Goal: Transaction & Acquisition: Register for event/course

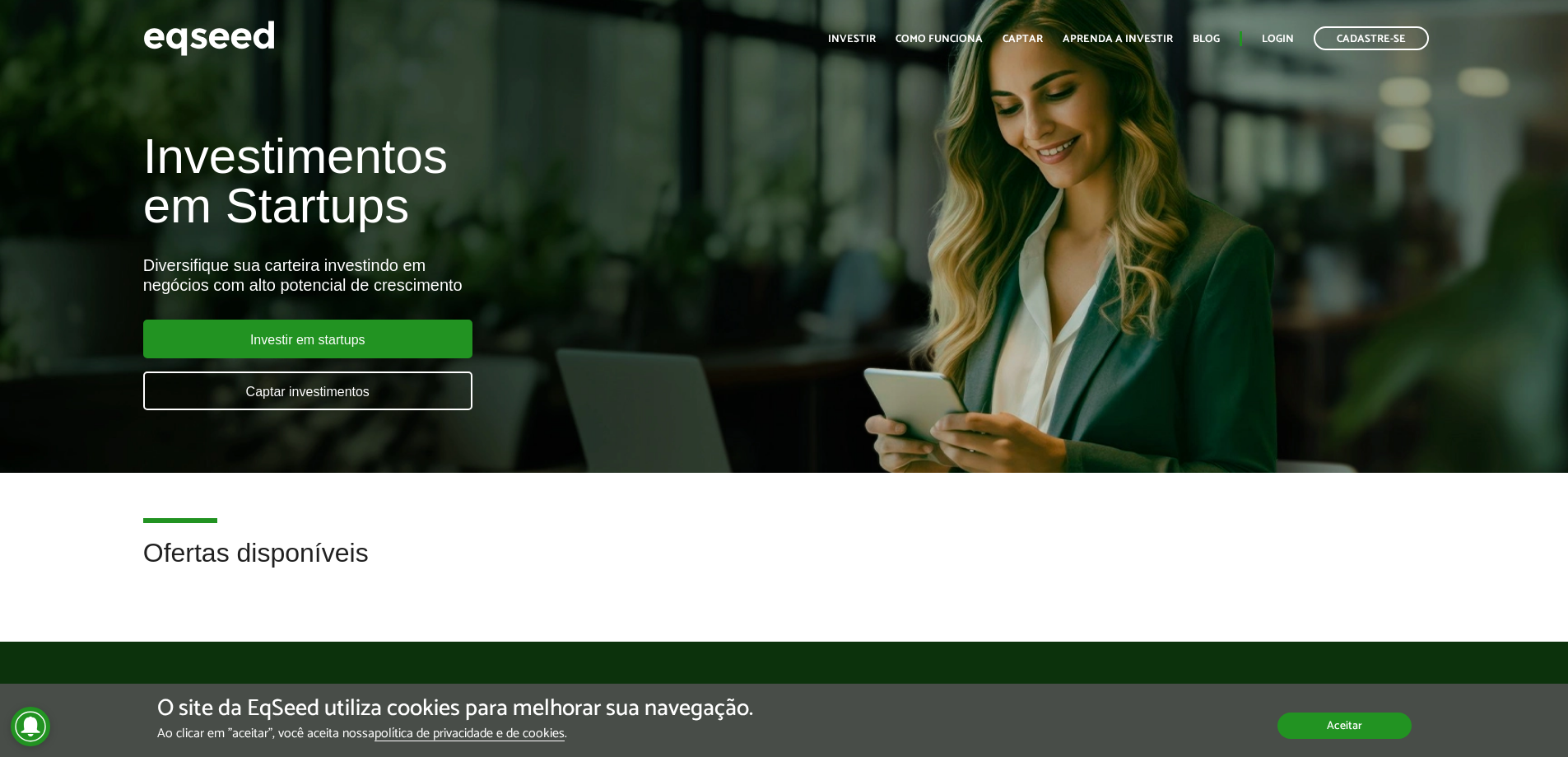
click at [1366, 727] on button "Aceitar" at bounding box center [1344, 725] width 135 height 26
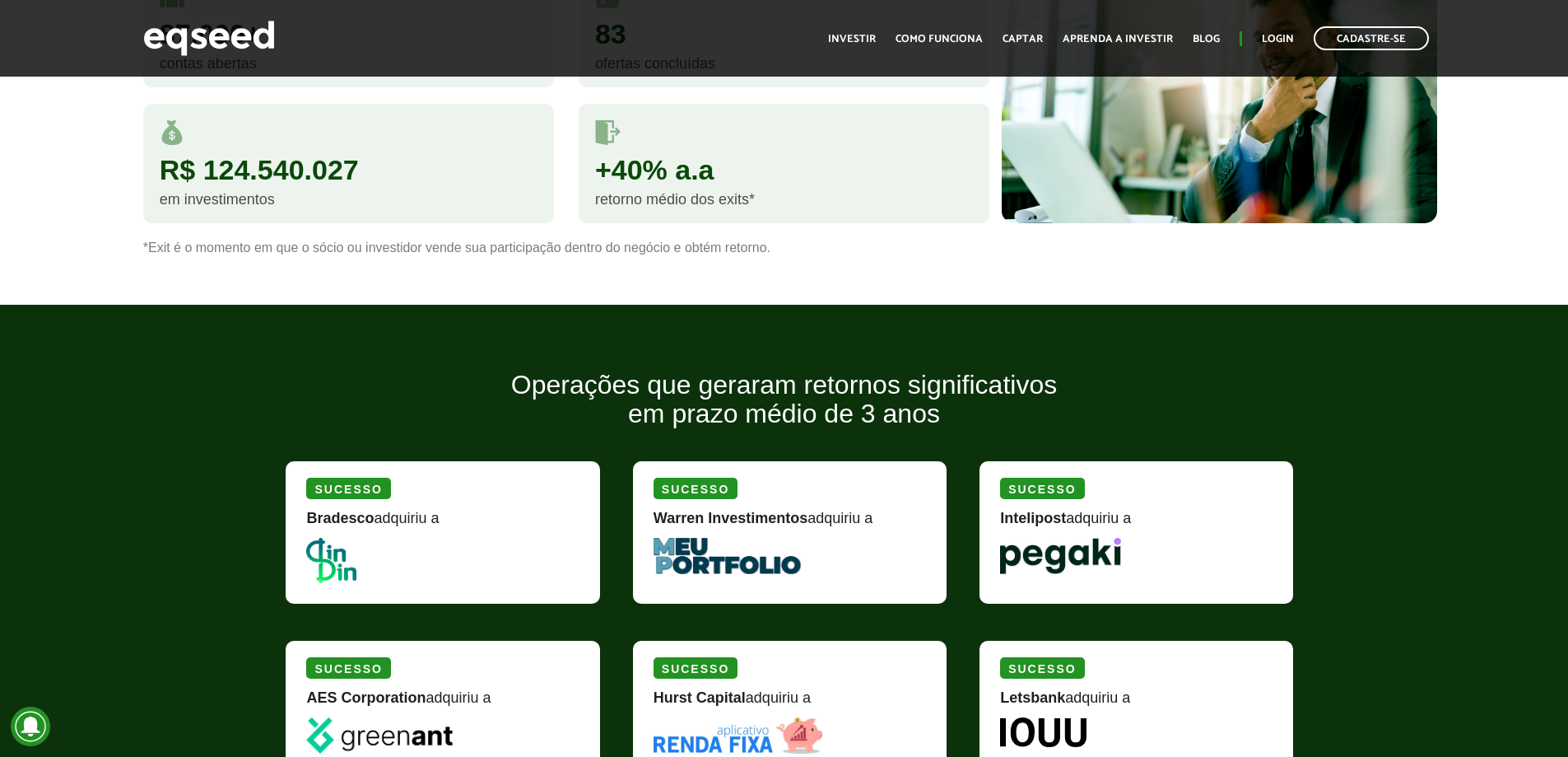
scroll to position [1152, 0]
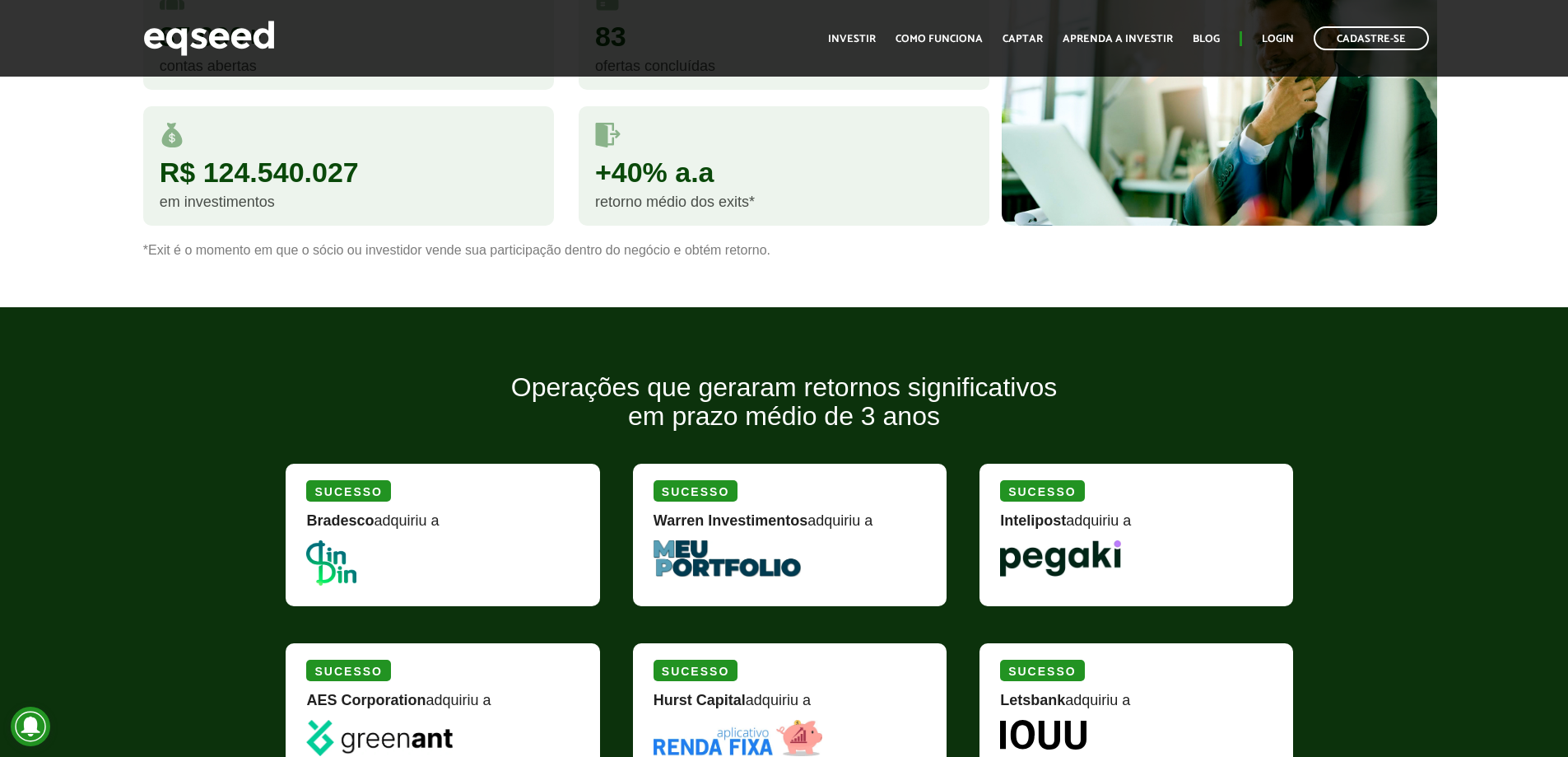
click at [656, 274] on article "Temos experiência sólida no mercado 87.000+ contas abertas 83 ofertas concluída…" at bounding box center [784, 78] width 1568 height 456
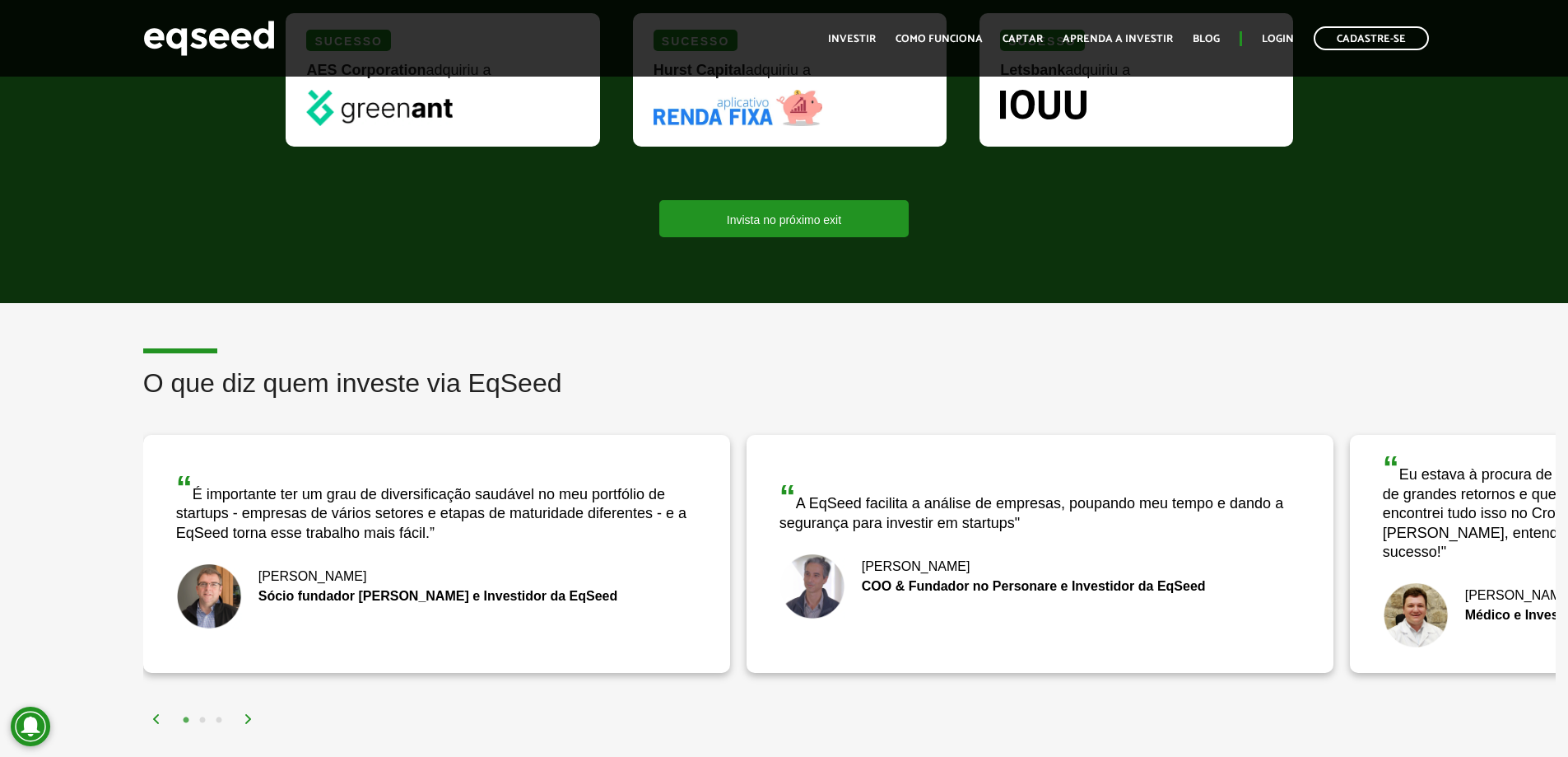
scroll to position [1811, 0]
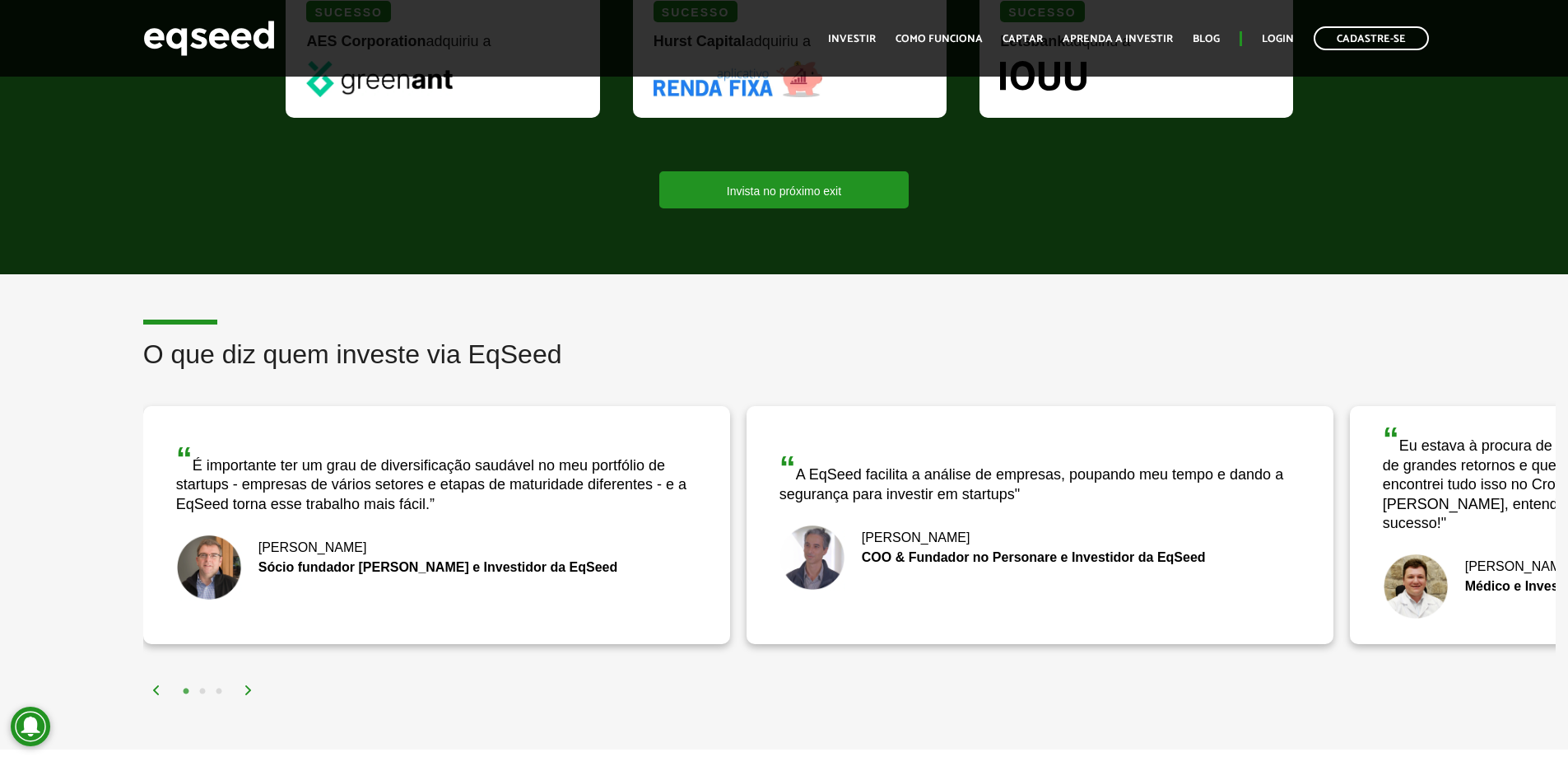
click at [252, 680] on div "1 2 3" at bounding box center [853, 690] width 1404 height 19
click at [244, 680] on div "1 2 3" at bounding box center [853, 690] width 1404 height 19
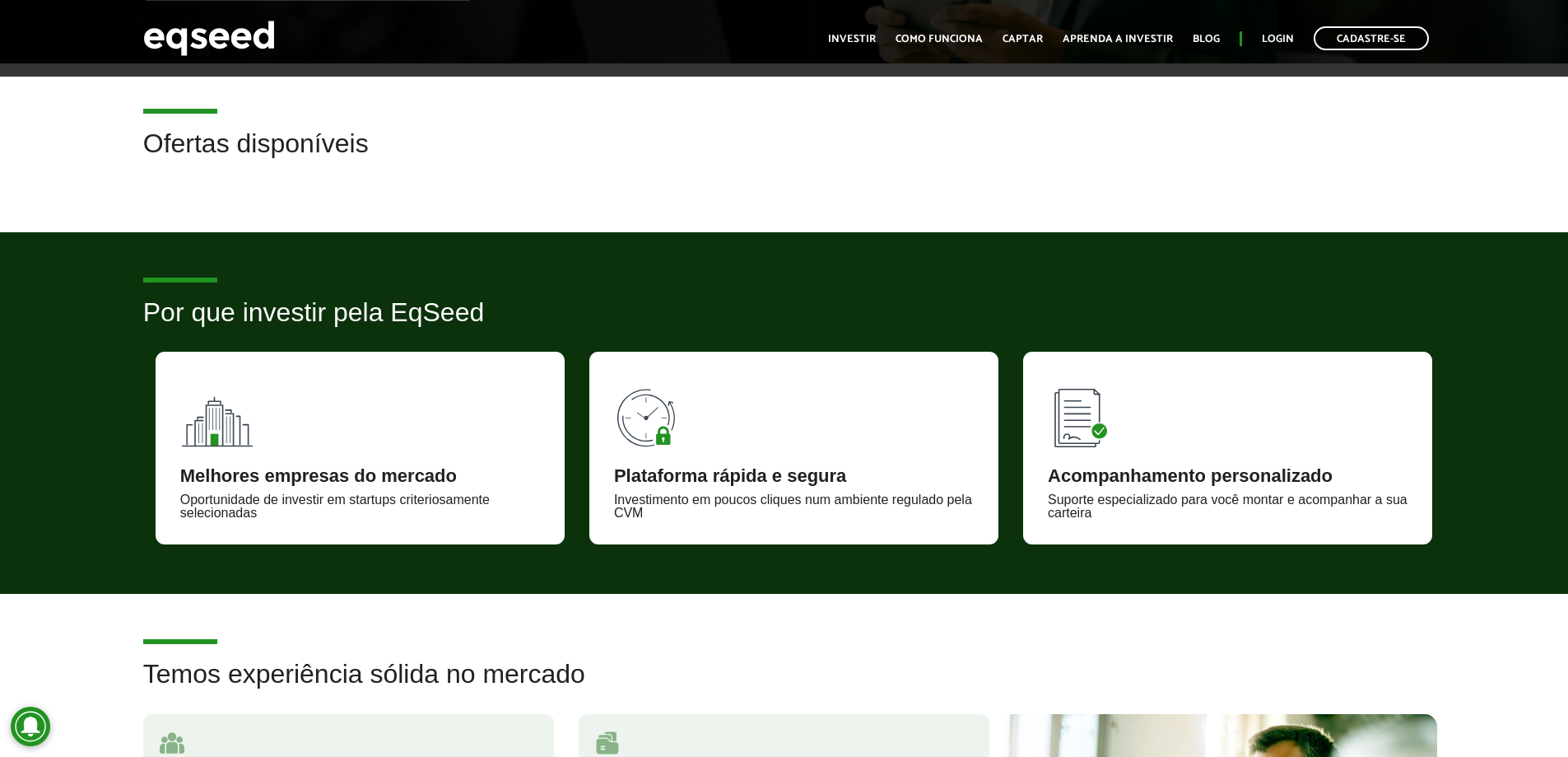
scroll to position [330, 0]
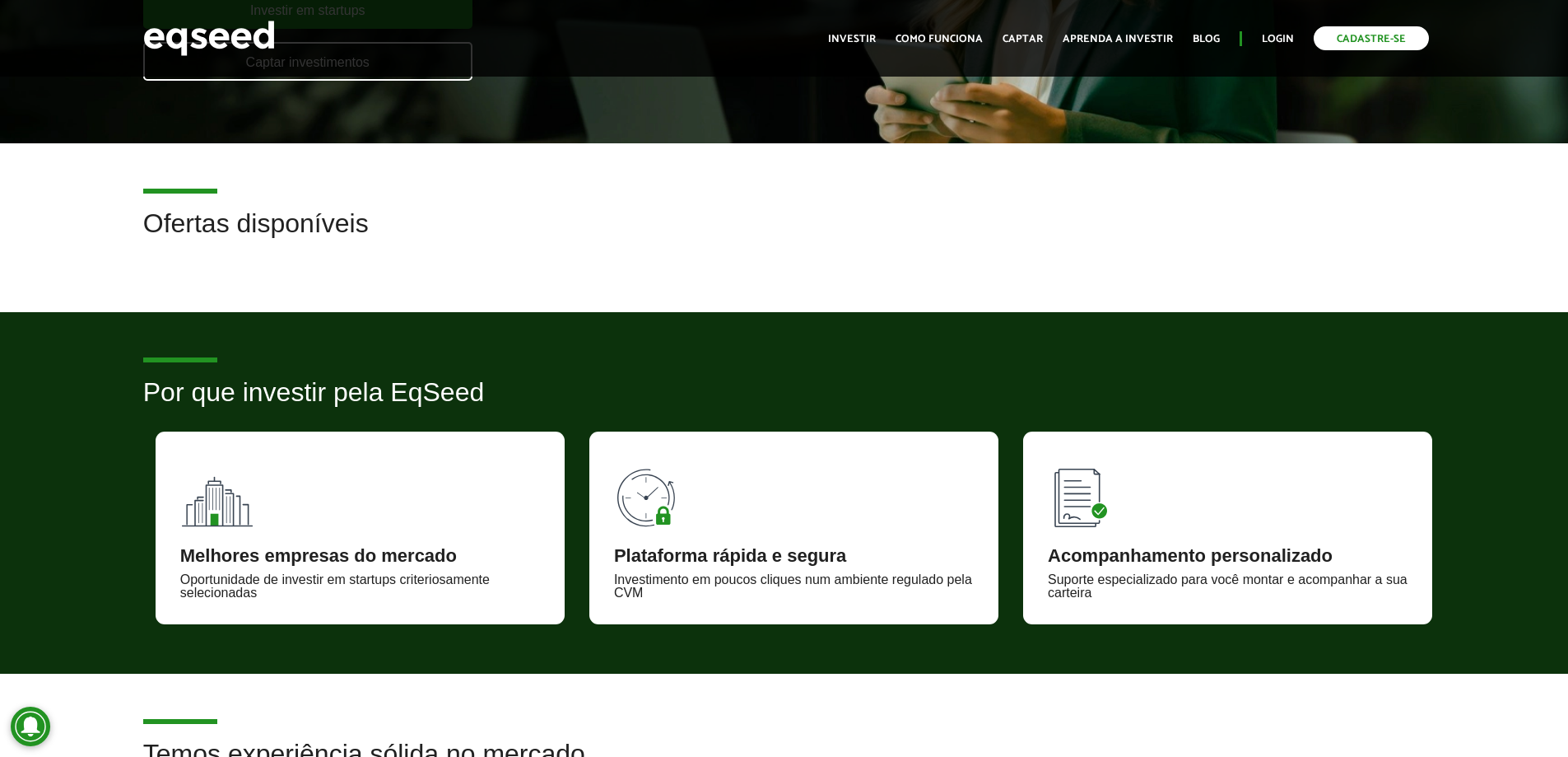
click at [1334, 34] on link "Cadastre-se" at bounding box center [1370, 38] width 115 height 24
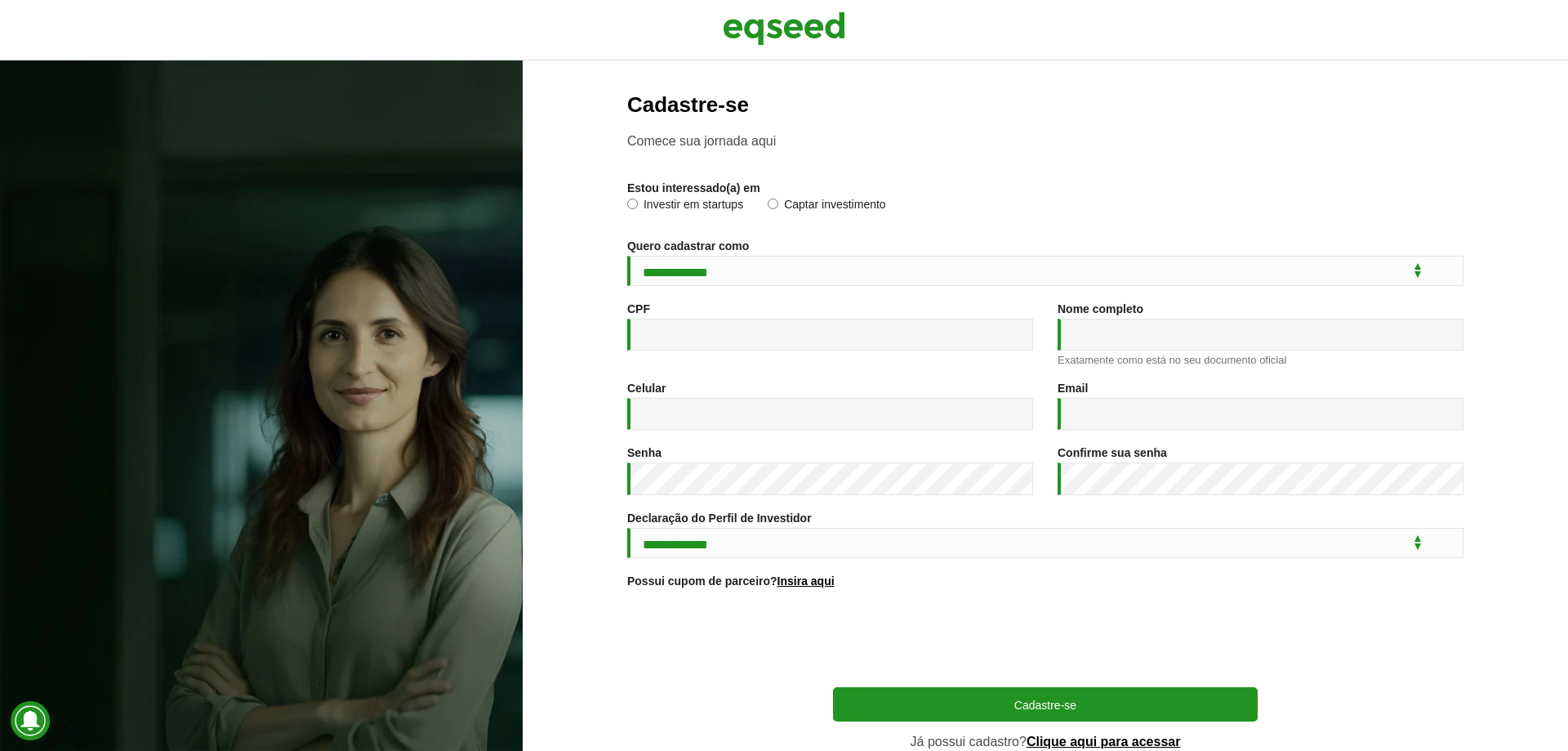
click at [714, 201] on label "Investir em startups" at bounding box center [685, 207] width 116 height 17
click at [693, 280] on select "**********" at bounding box center [1046, 270] width 836 height 30
select select "***"
click at [628, 255] on select "**********" at bounding box center [1046, 270] width 836 height 30
click at [679, 325] on input "CPF *" at bounding box center [830, 335] width 406 height 32
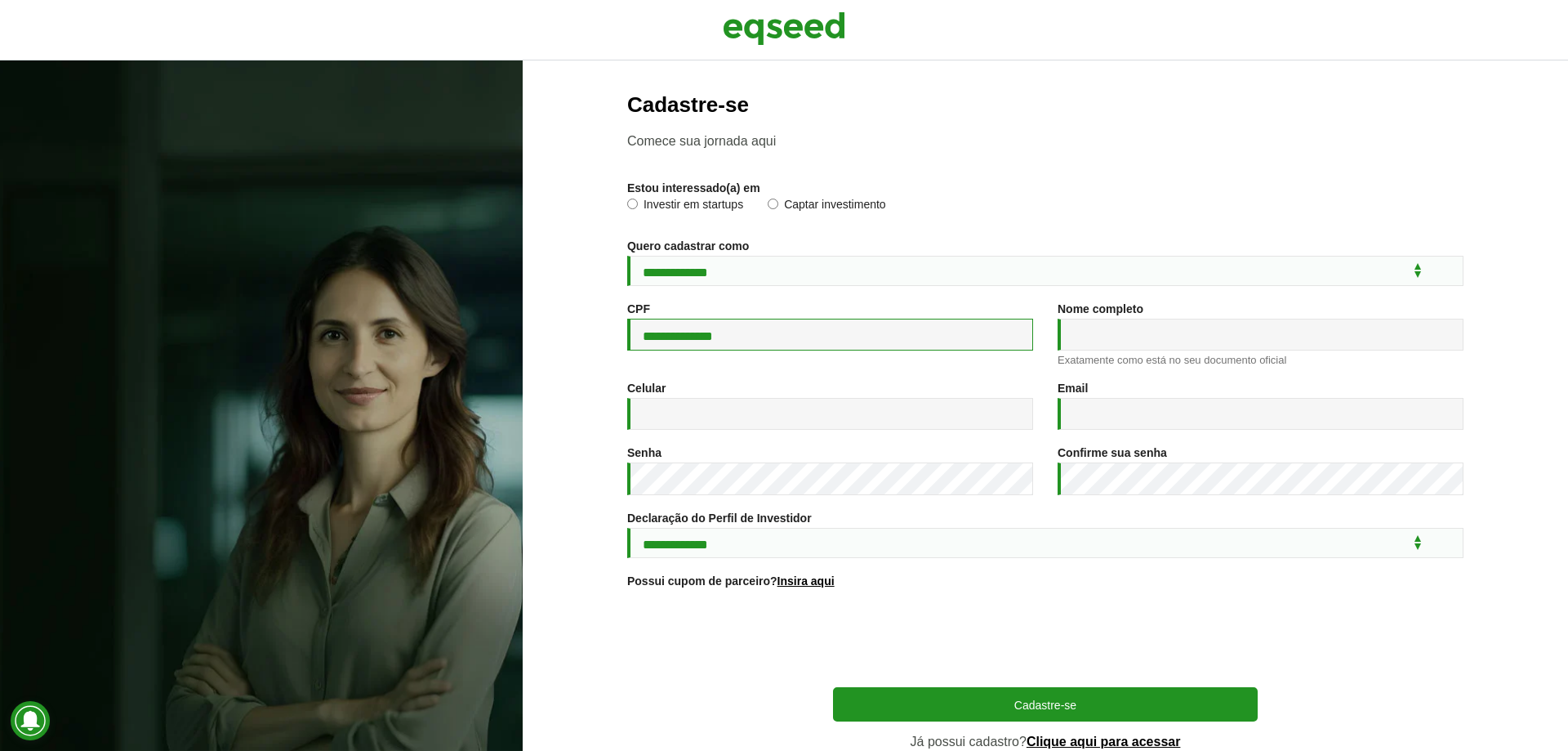
type input "**********"
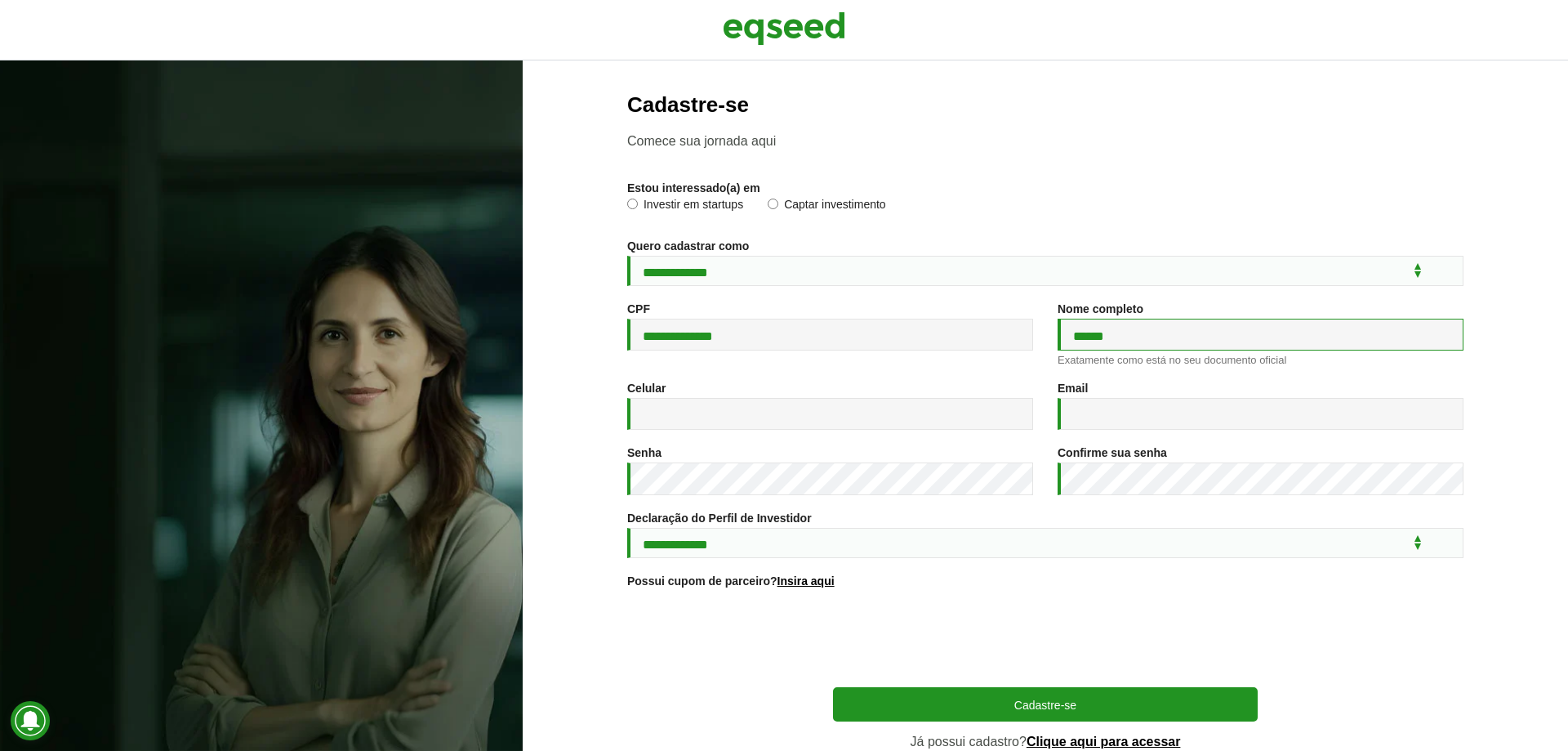
click at [1107, 329] on input "******" at bounding box center [1261, 335] width 406 height 32
type input "**********"
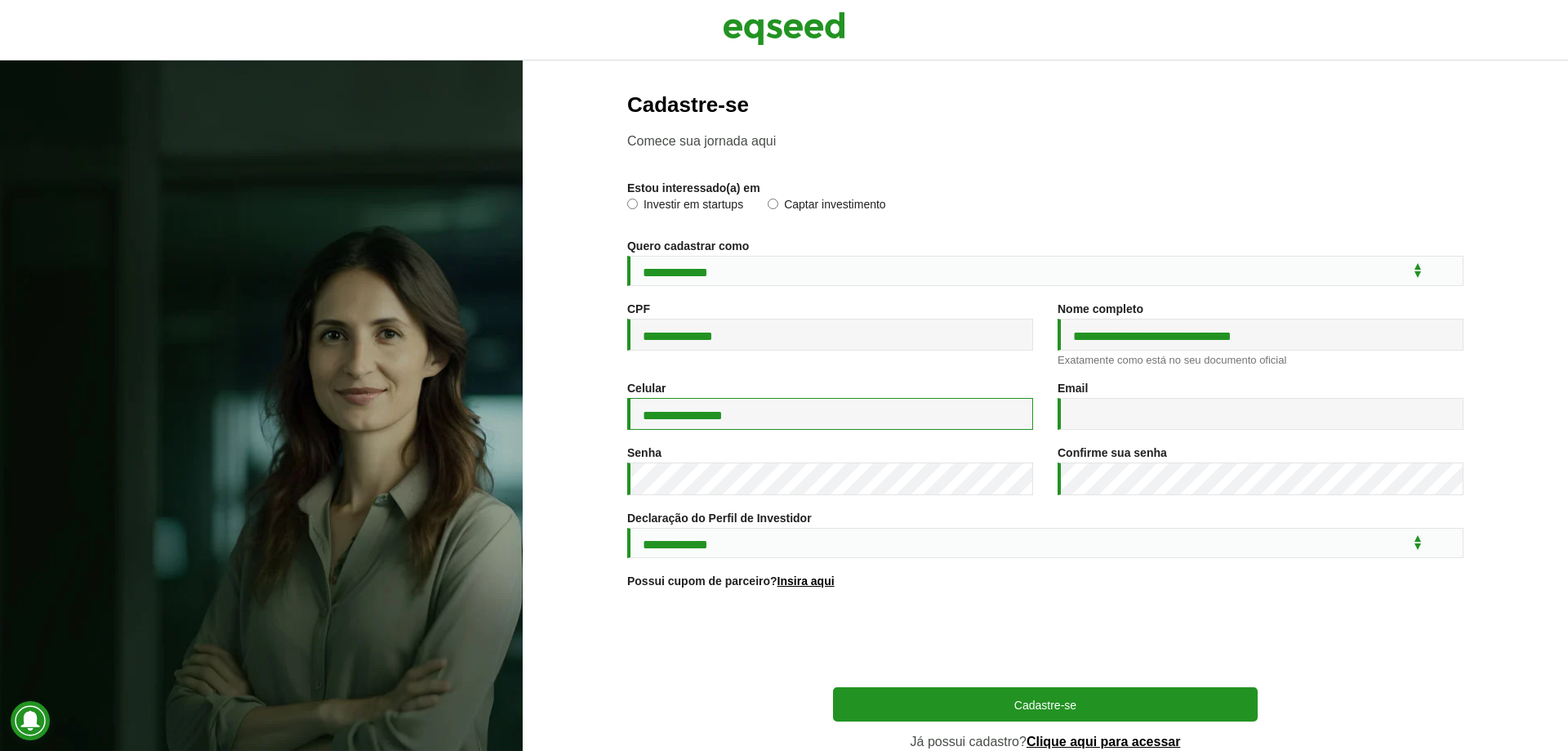
type input "**********"
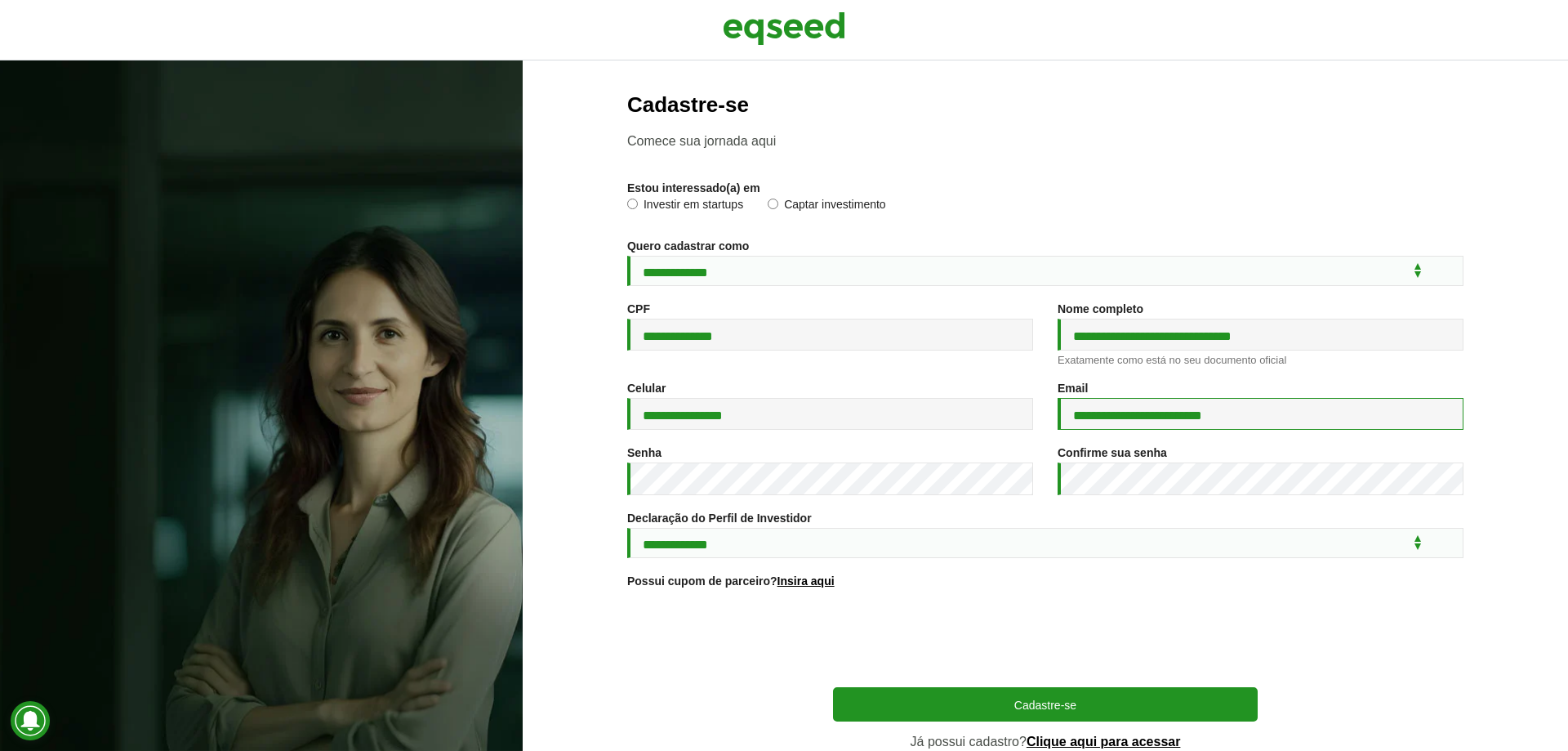
type input "**********"
click at [864, 540] on select "**********" at bounding box center [1046, 542] width 836 height 30
select select "***"
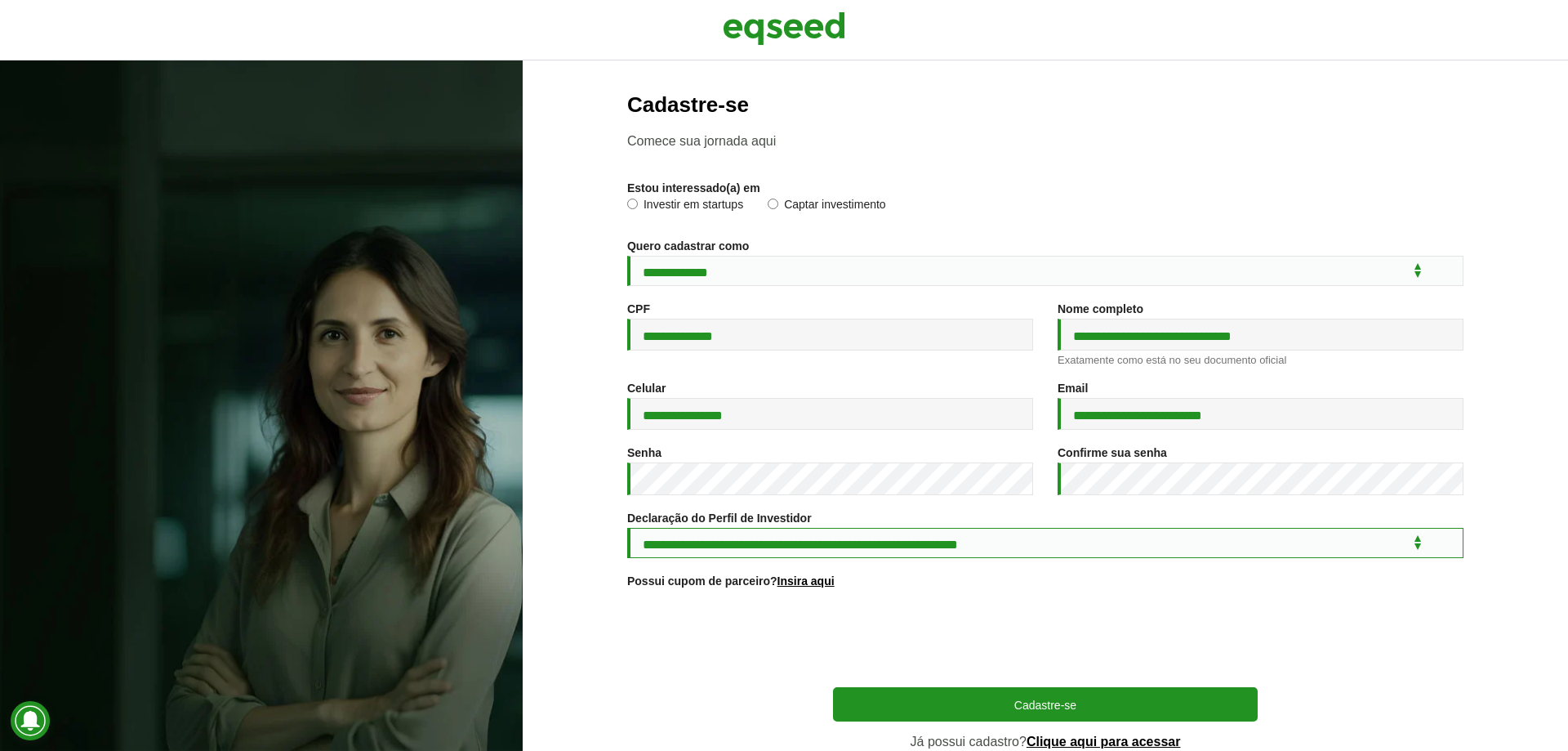
click at [628, 530] on select "**********" at bounding box center [1046, 542] width 836 height 30
click at [744, 627] on div at bounding box center [1046, 638] width 836 height 63
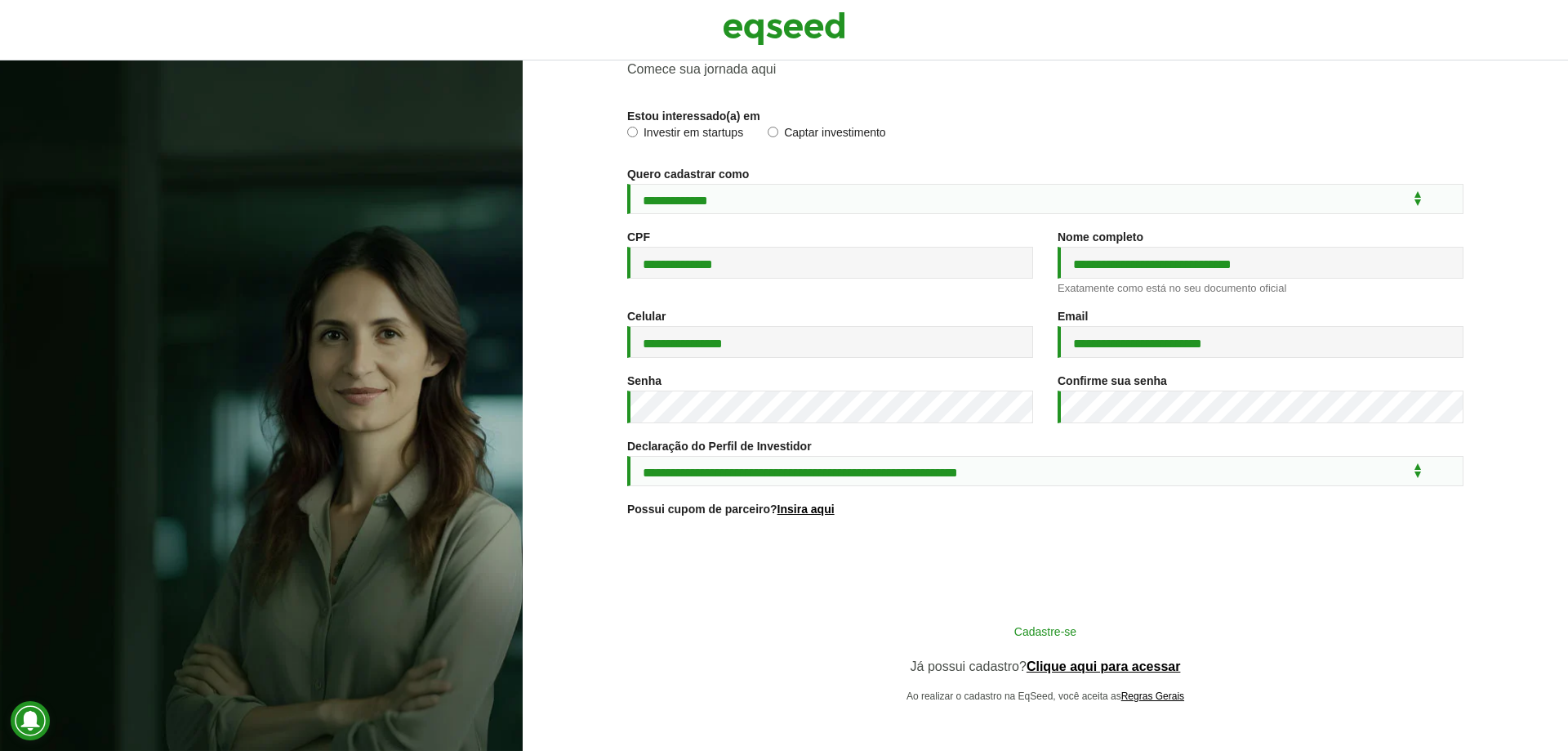
click at [921, 633] on button "Cadastre-se" at bounding box center [1045, 630] width 425 height 31
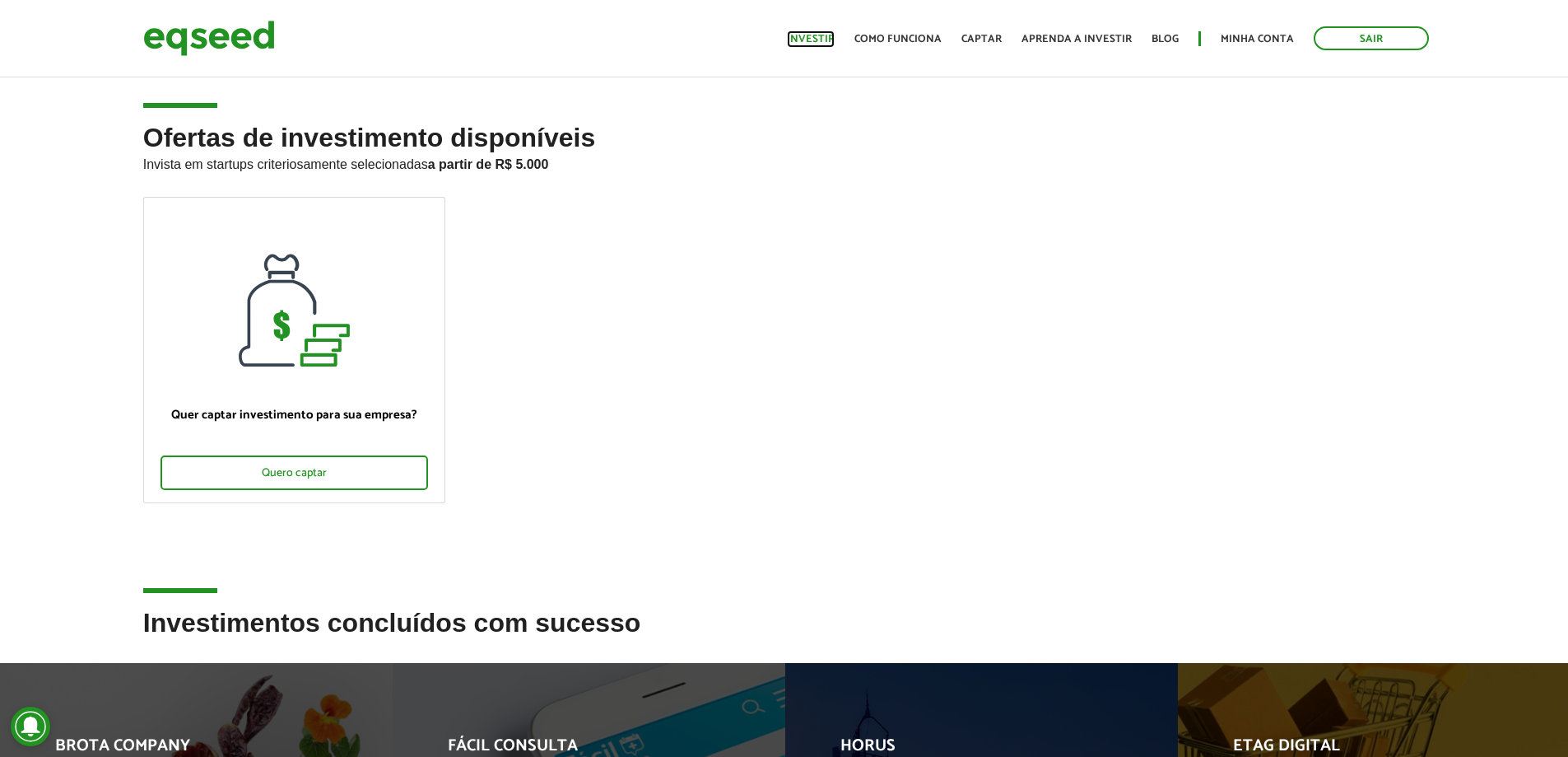
click at [832, 34] on link "Investir" at bounding box center [810, 39] width 48 height 11
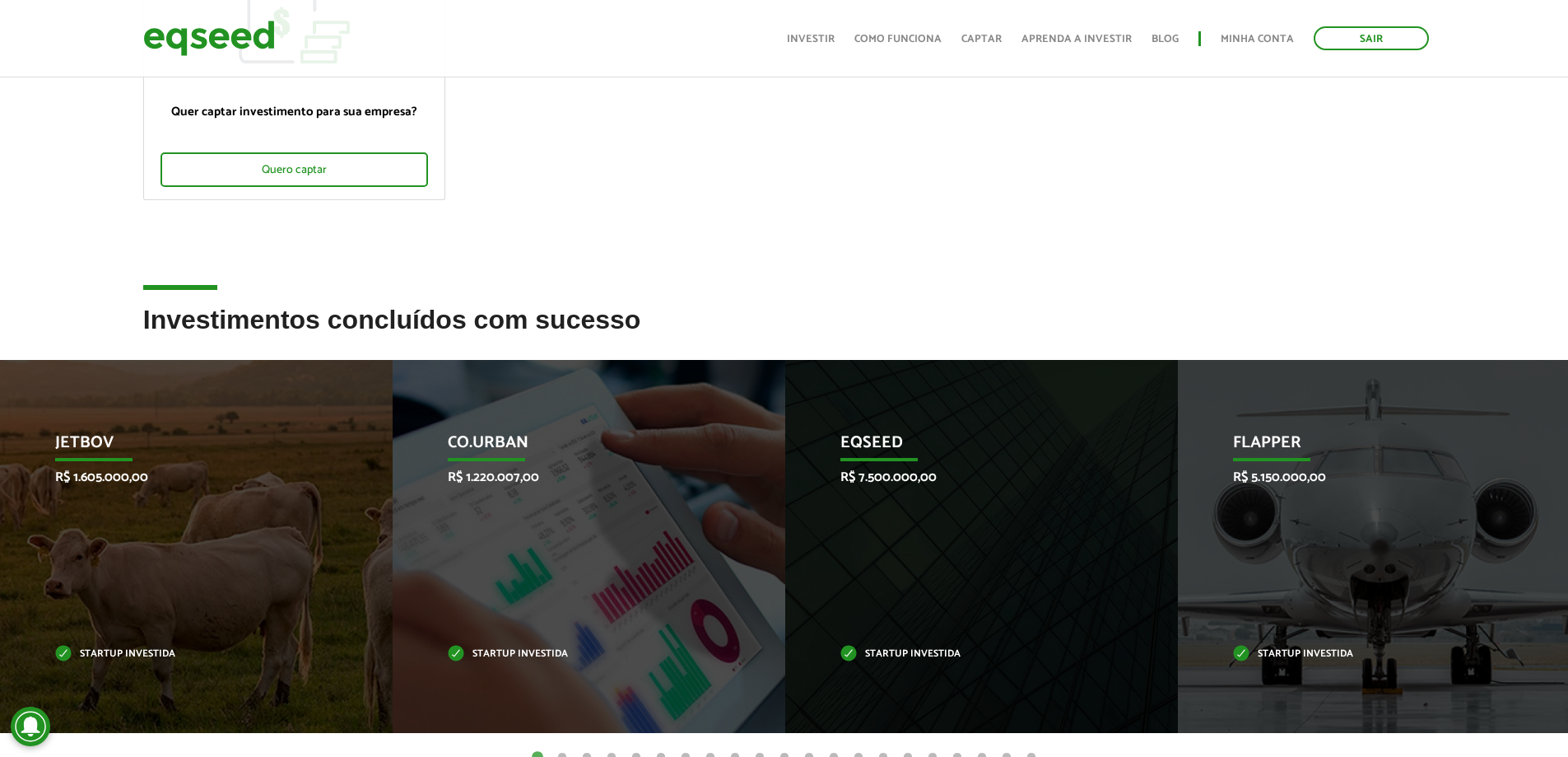
scroll to position [411, 0]
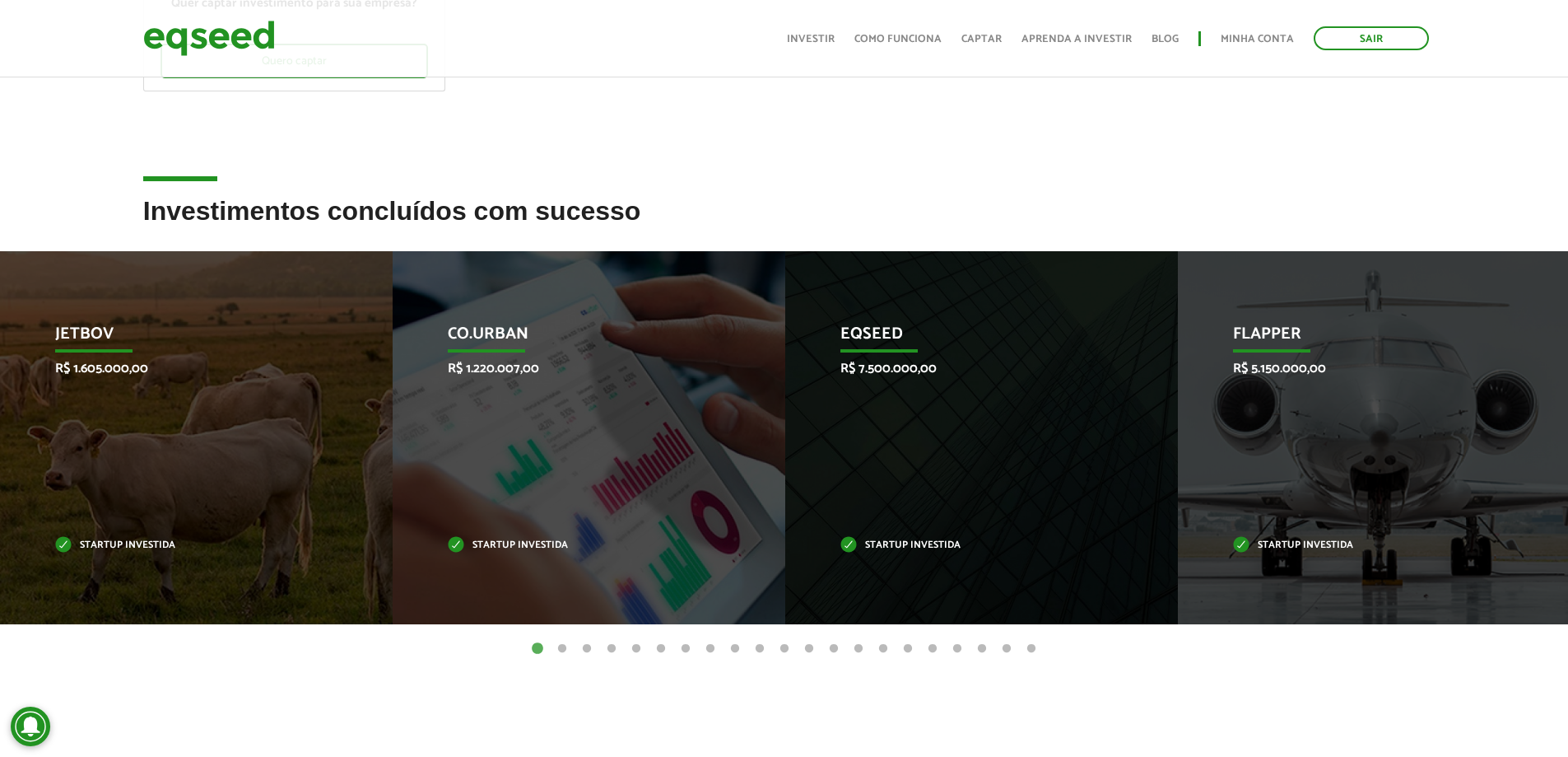
click at [1030, 647] on button "21" at bounding box center [1032, 649] width 17 height 17
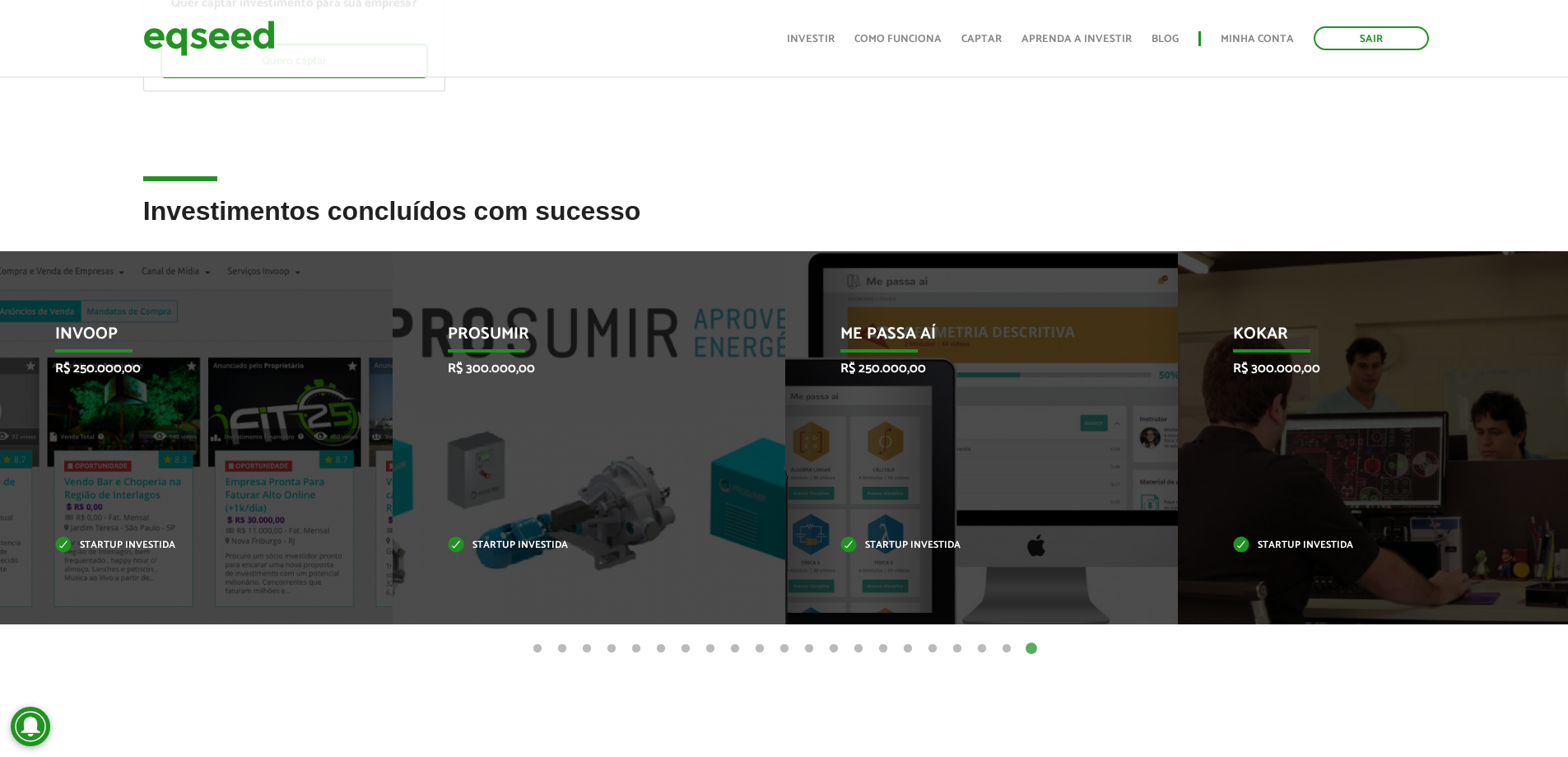
click at [1011, 648] on button "20" at bounding box center [1006, 649] width 17 height 17
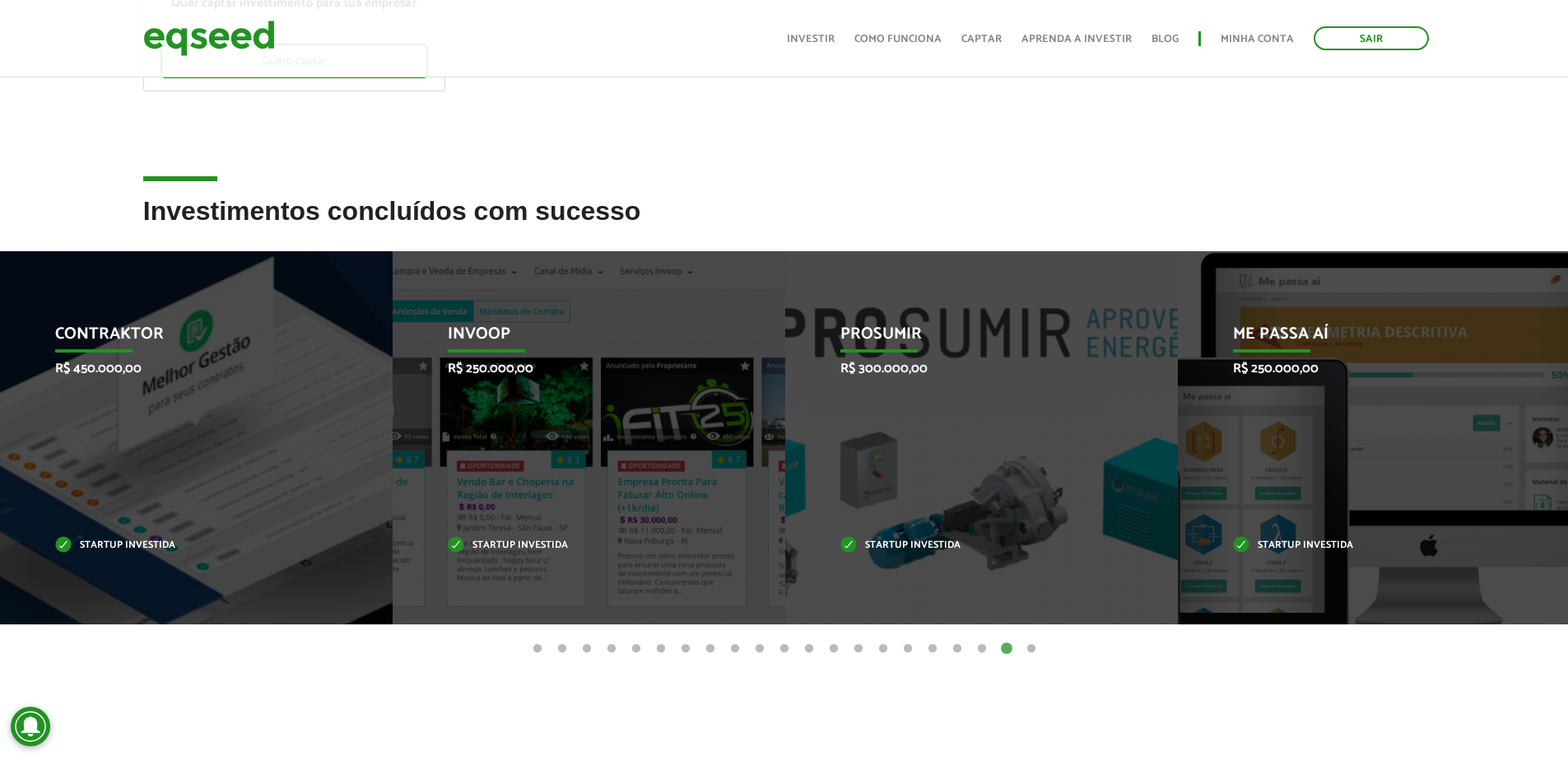
click at [971, 647] on ul "1 2 3 4 5 6 7 8 9 10 11 12 13 14 15 16 17 18 19 20 21" at bounding box center [784, 648] width 1568 height 19
click at [979, 643] on button "19" at bounding box center [982, 649] width 17 height 17
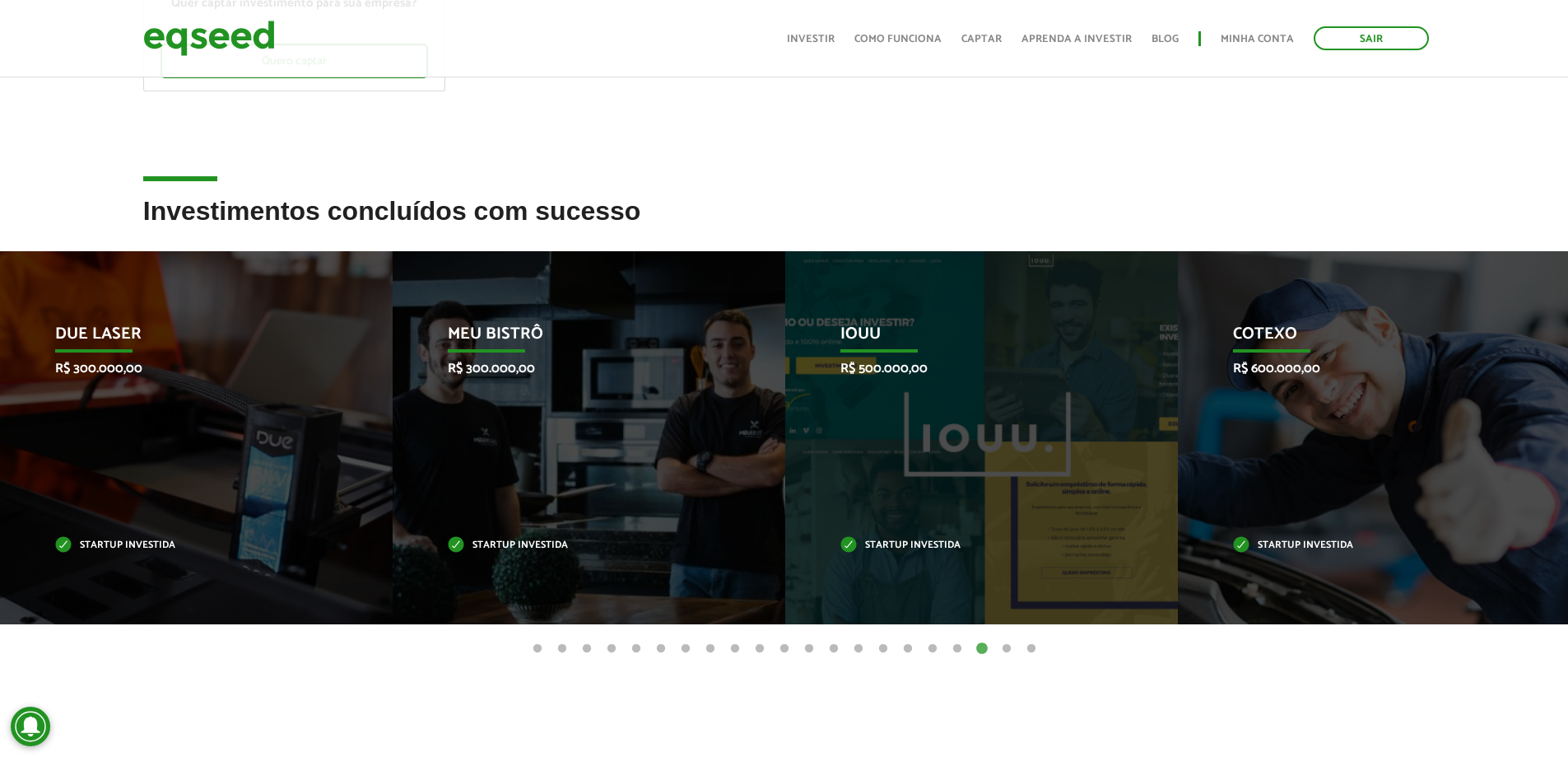
click at [942, 644] on ul "1 2 3 4 5 6 7 8 9 10 11 12 13 14 15 16 17 18 19 20 21" at bounding box center [784, 648] width 1568 height 19
click at [959, 647] on button "18" at bounding box center [958, 649] width 17 height 17
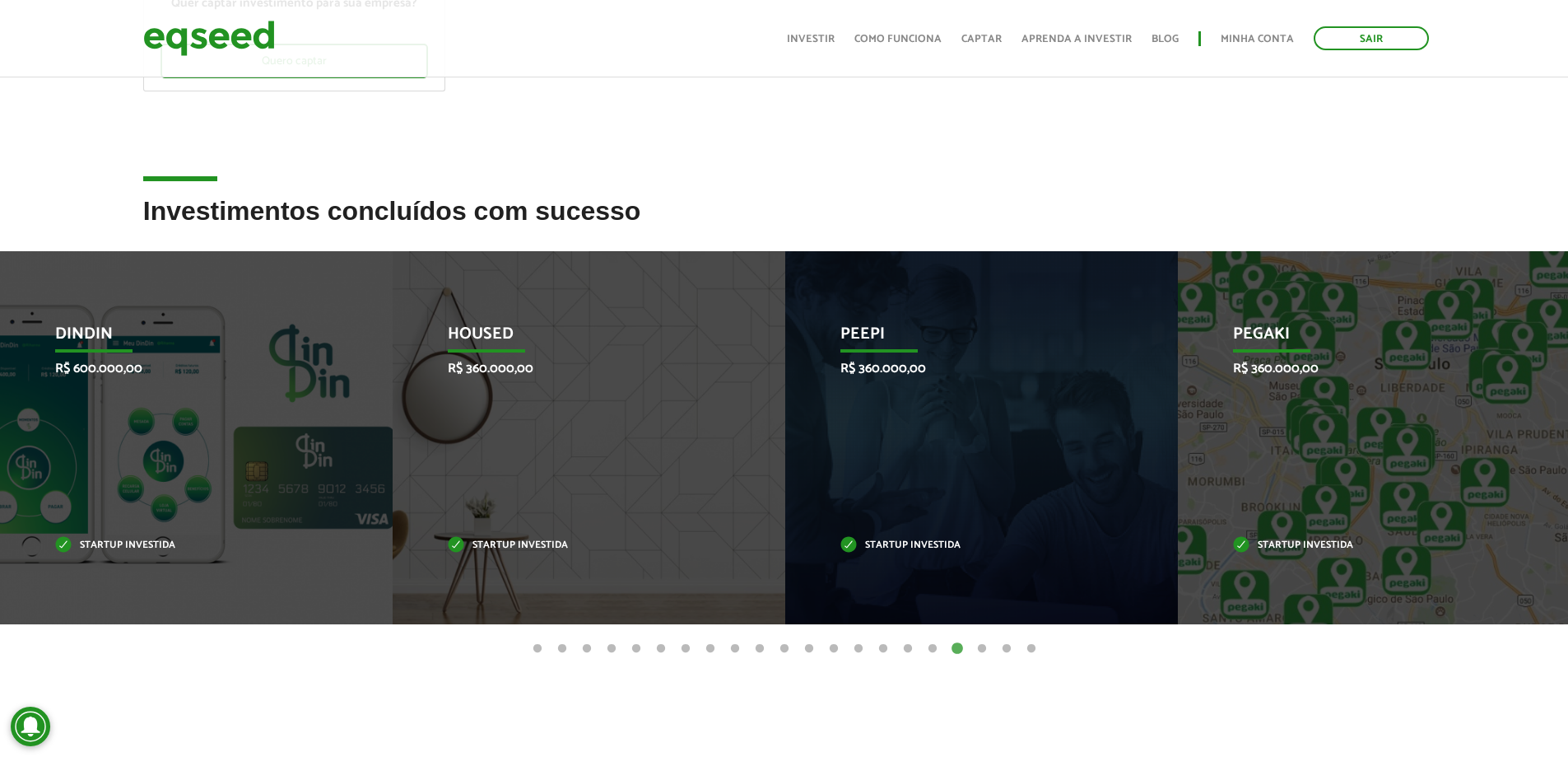
click at [929, 645] on button "17" at bounding box center [932, 649] width 17 height 17
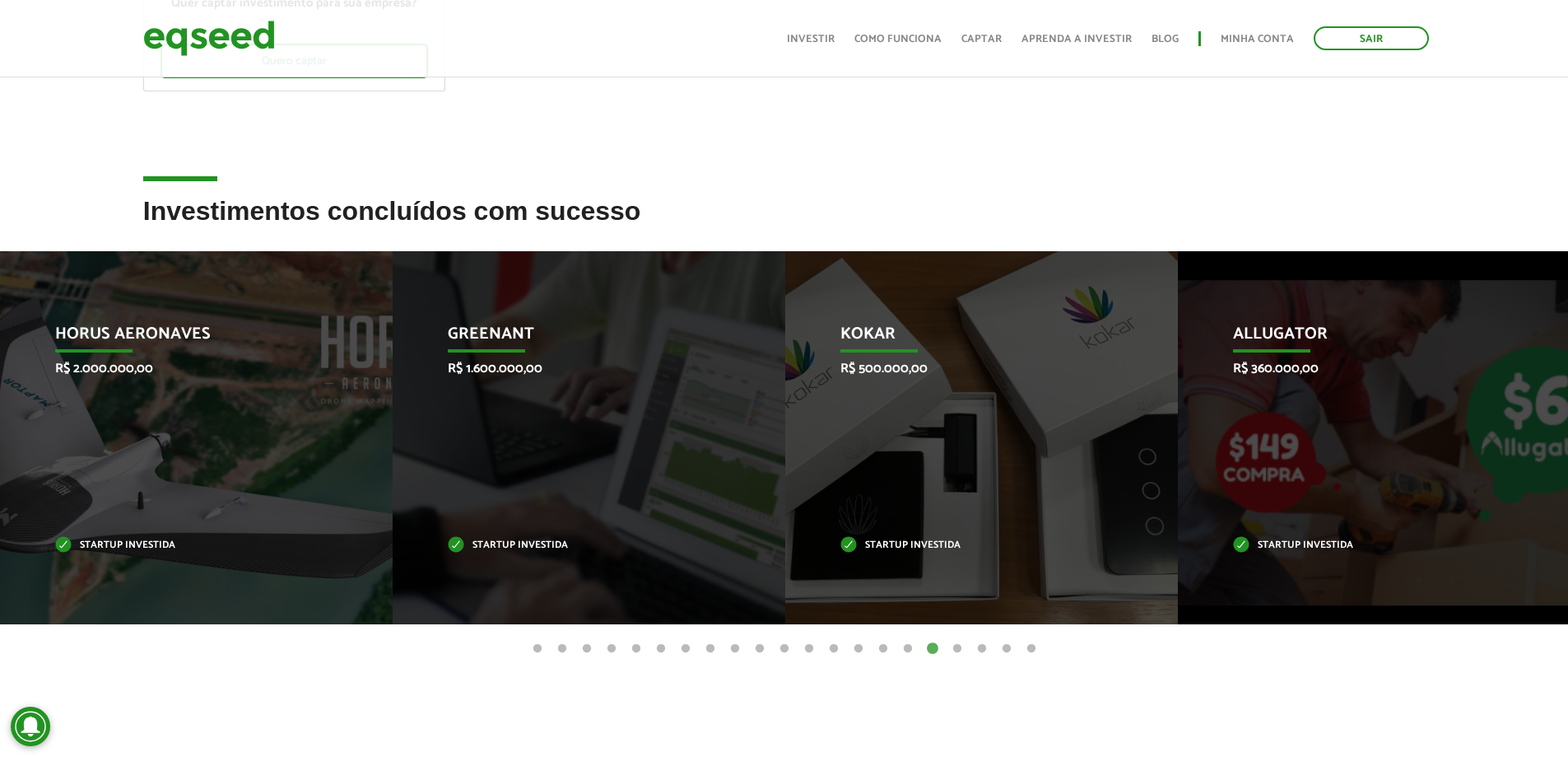
click at [912, 649] on button "16" at bounding box center [908, 649] width 17 height 17
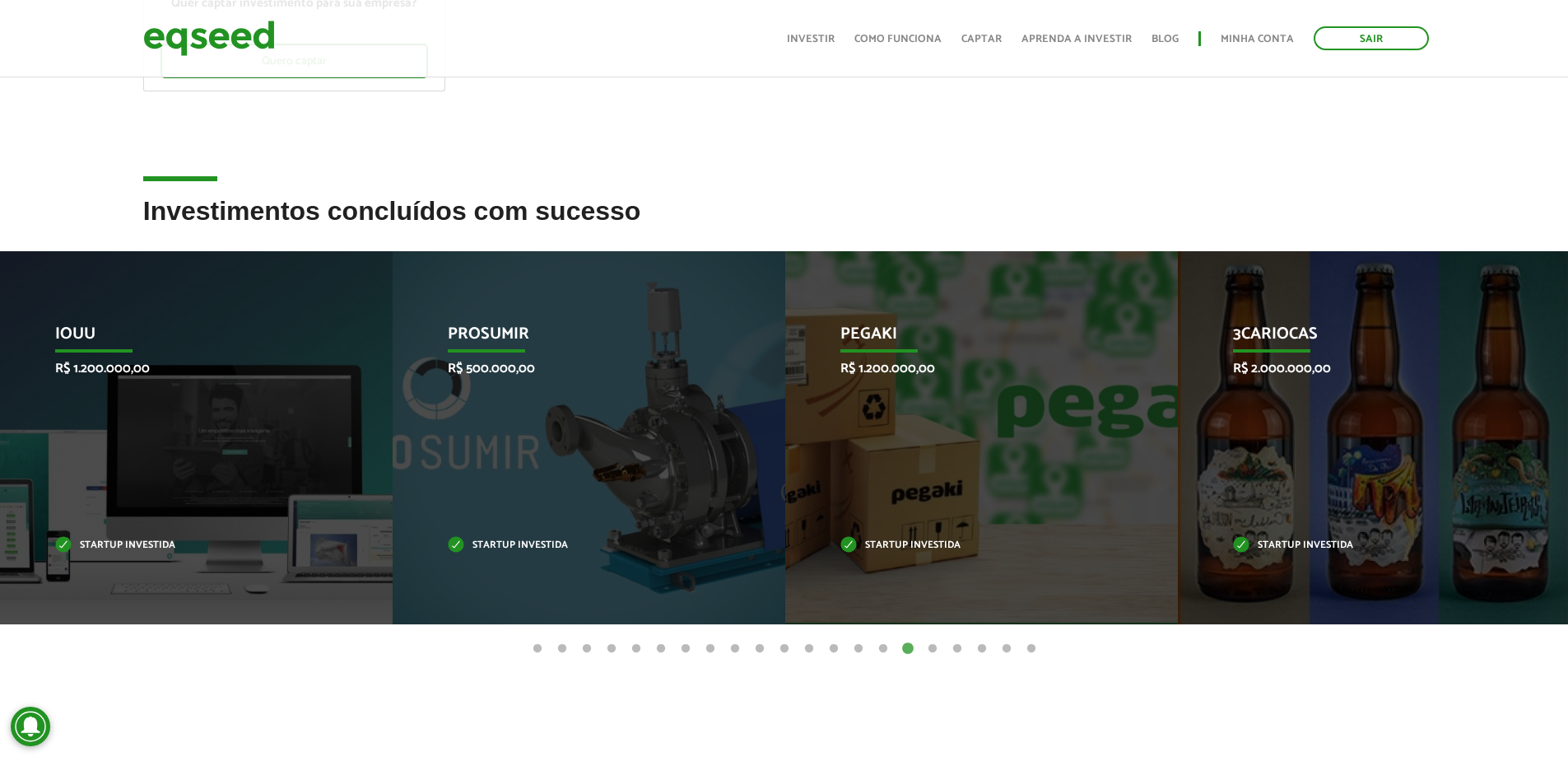
click at [881, 649] on button "15" at bounding box center [883, 649] width 17 height 17
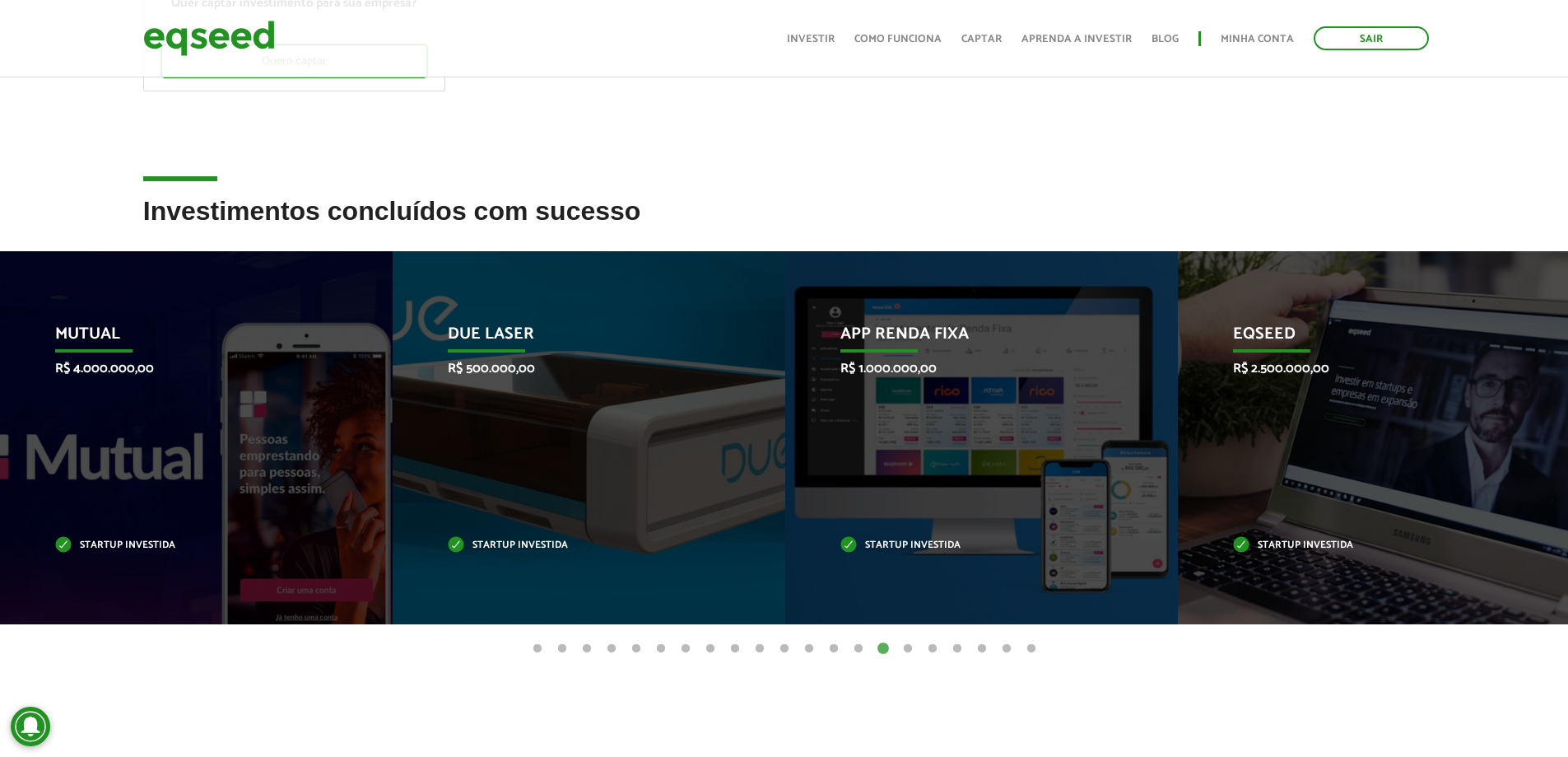
click at [853, 651] on button "14" at bounding box center [858, 649] width 17 height 17
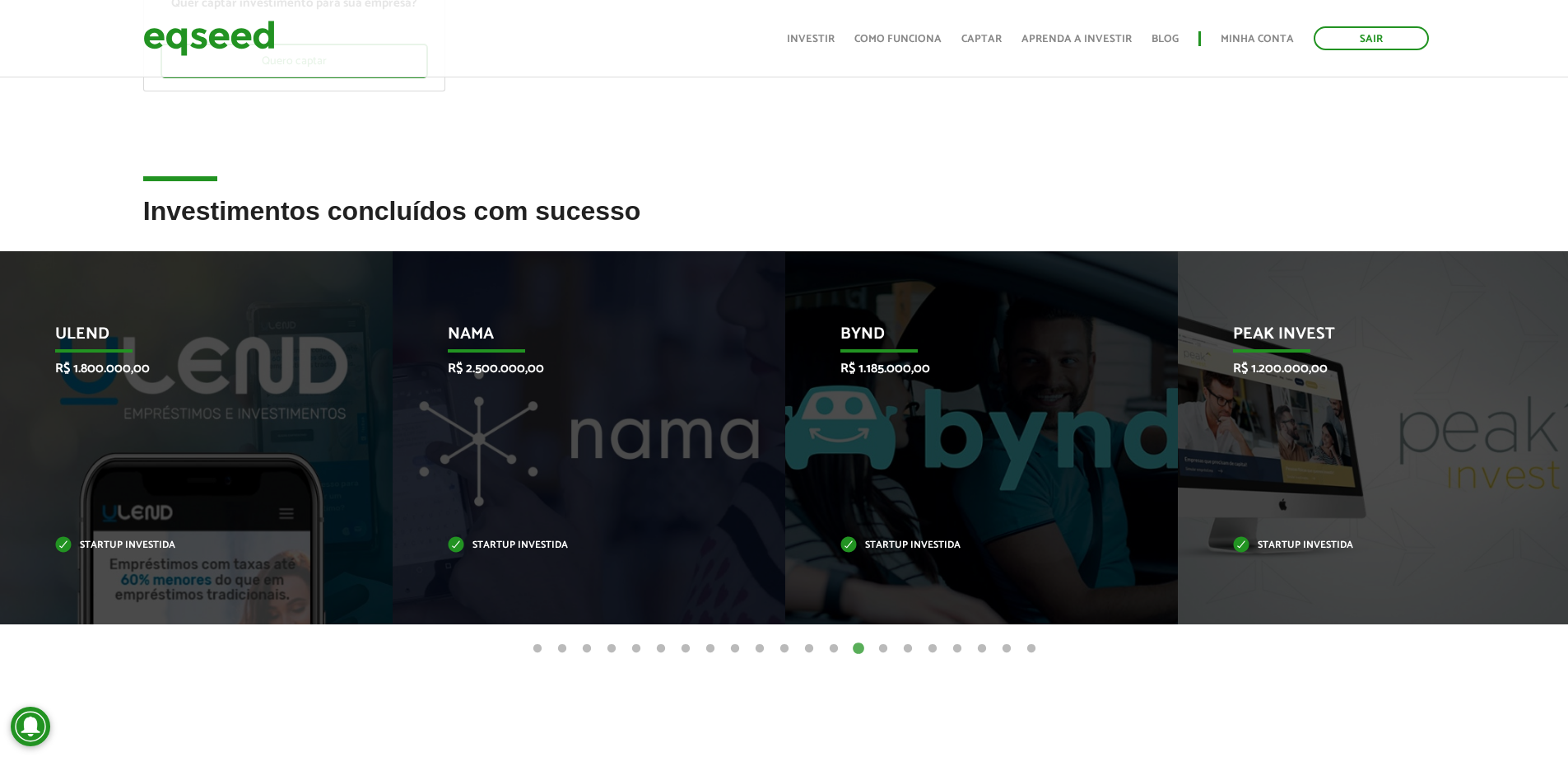
click at [839, 649] on button "13" at bounding box center [834, 649] width 17 height 17
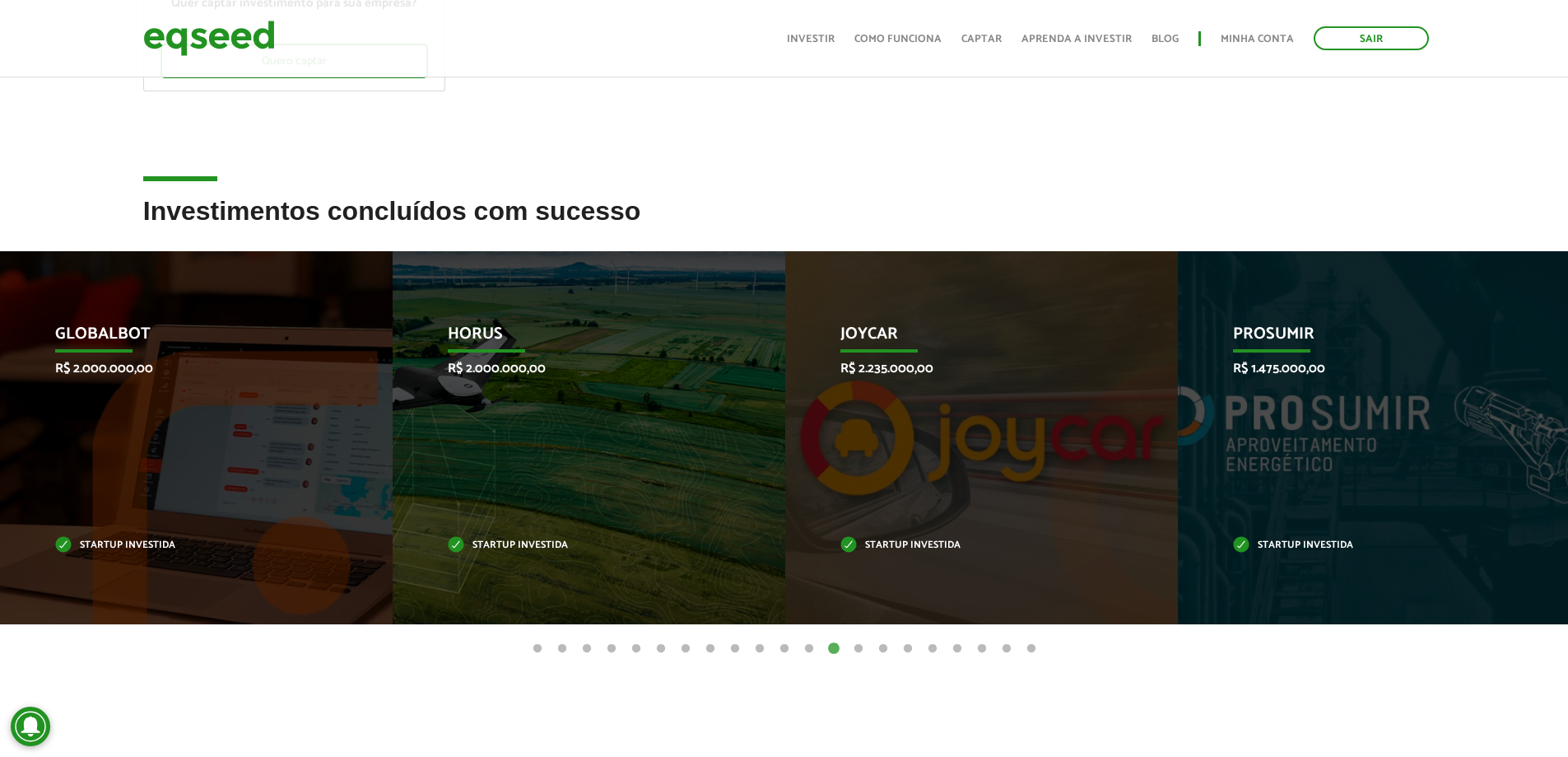
click at [811, 646] on button "12" at bounding box center [809, 649] width 17 height 17
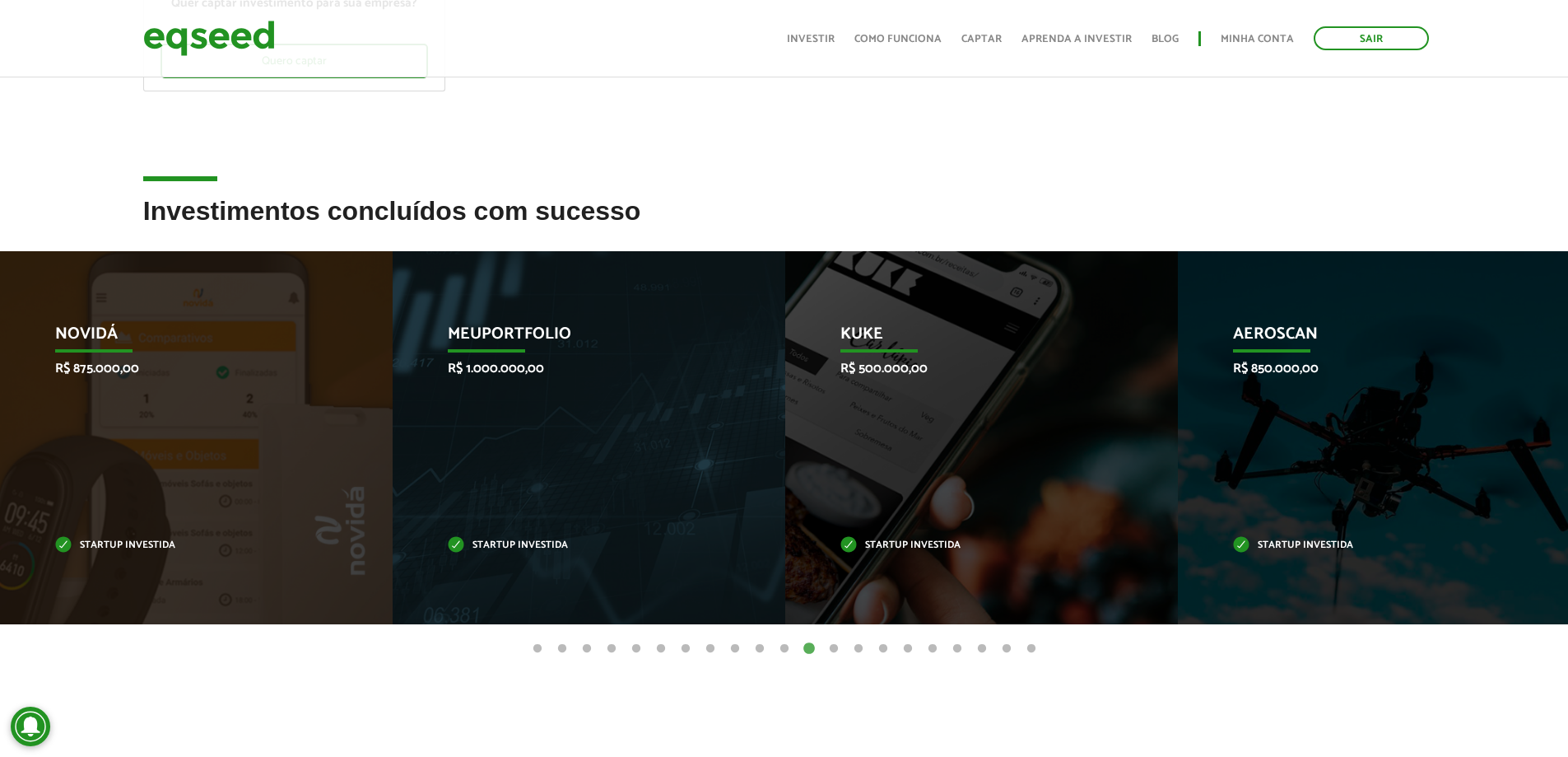
click at [789, 652] on button "11" at bounding box center [784, 649] width 17 height 17
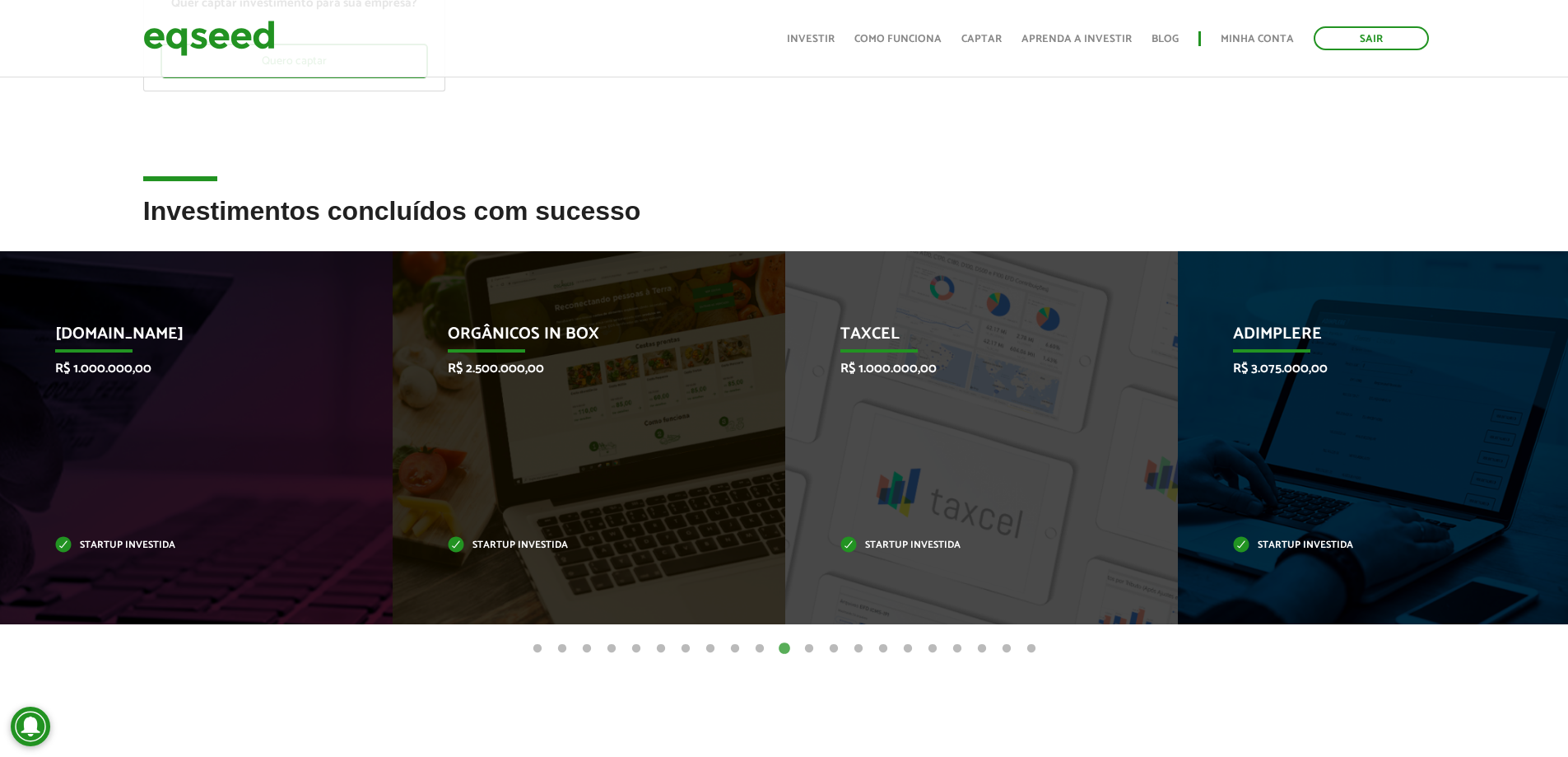
click at [759, 653] on button "10" at bounding box center [760, 649] width 17 height 17
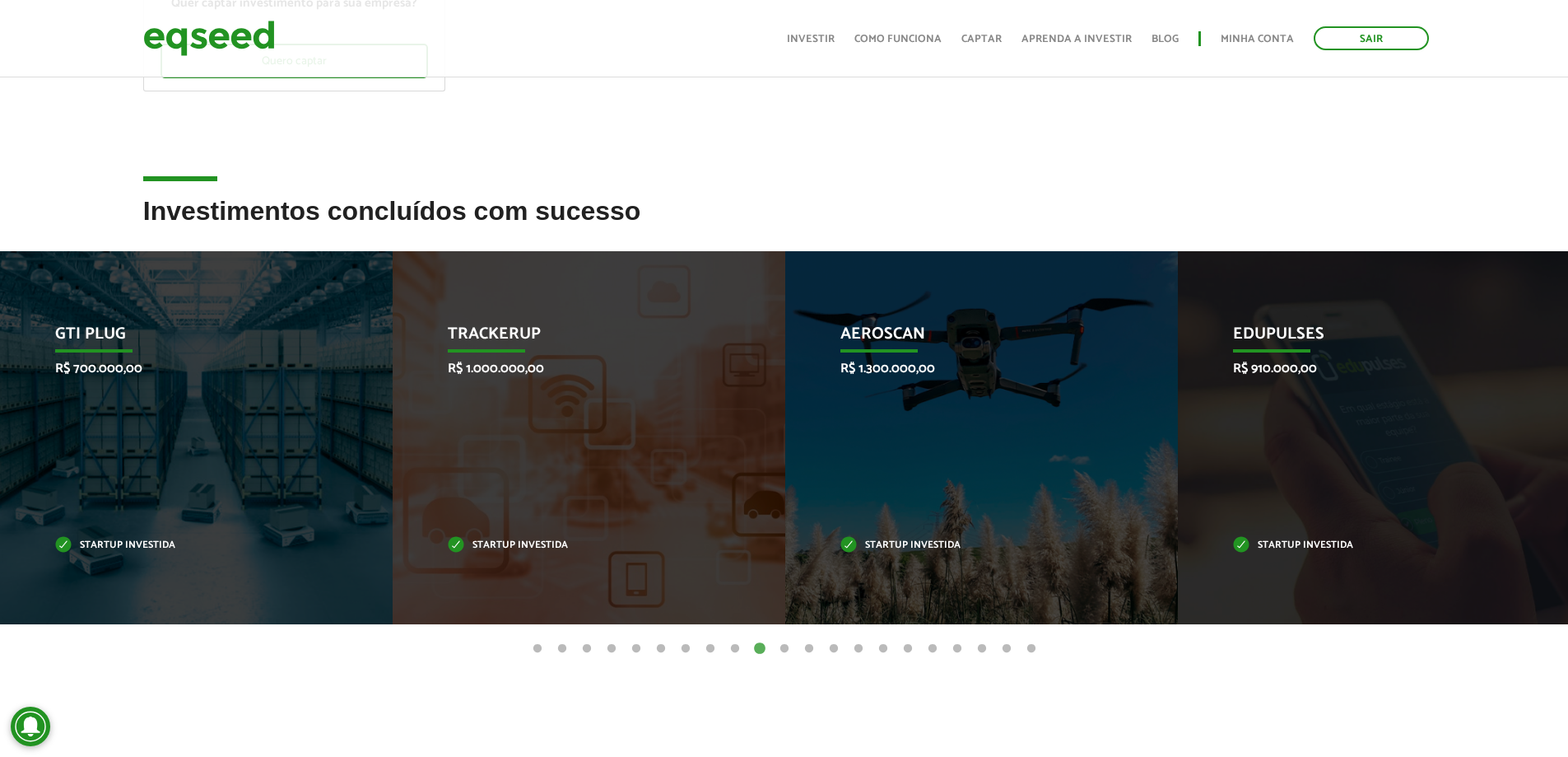
click at [727, 652] on button "9" at bounding box center [735, 649] width 17 height 17
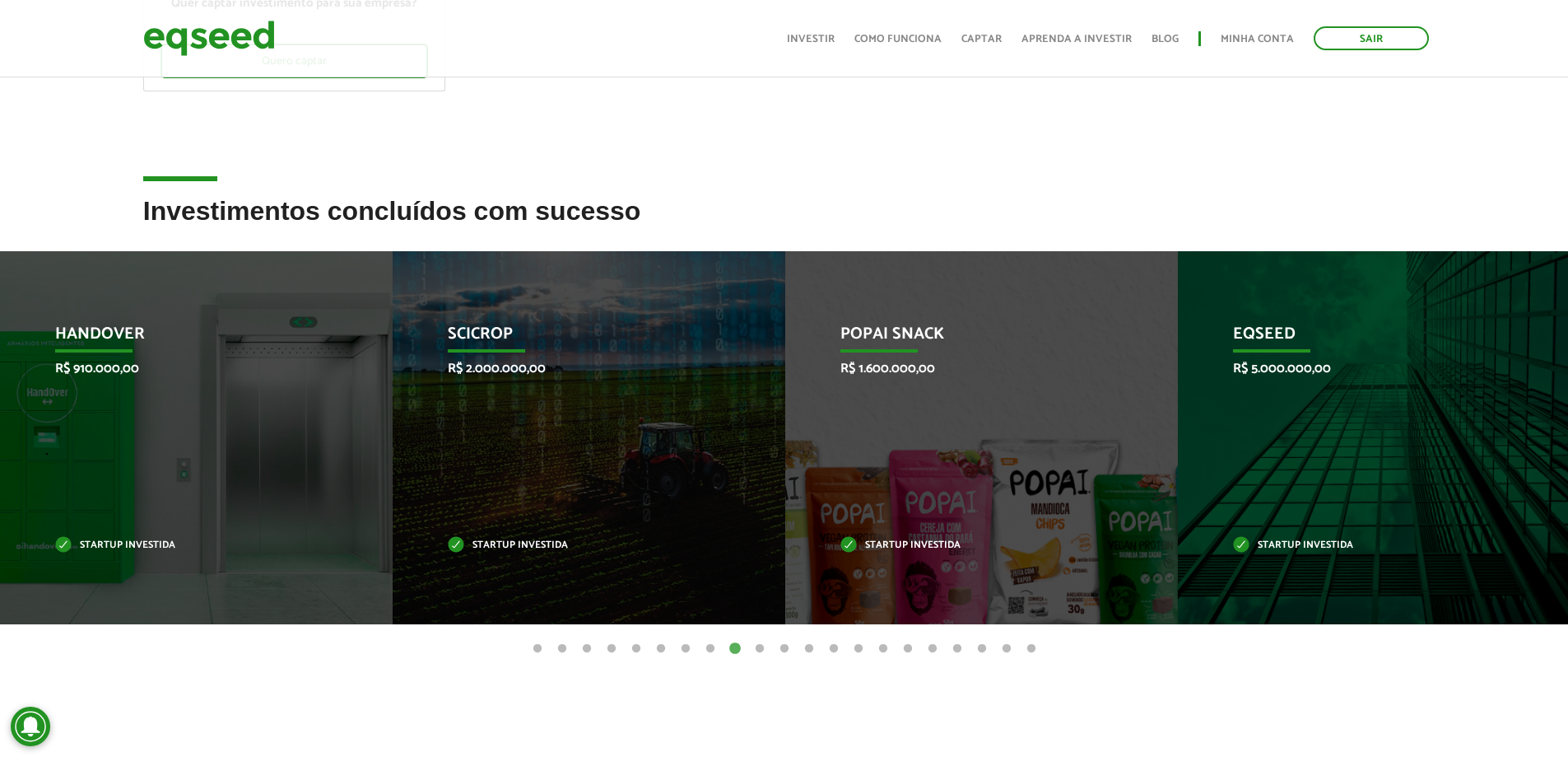
click at [703, 650] on button "8" at bounding box center [710, 649] width 17 height 17
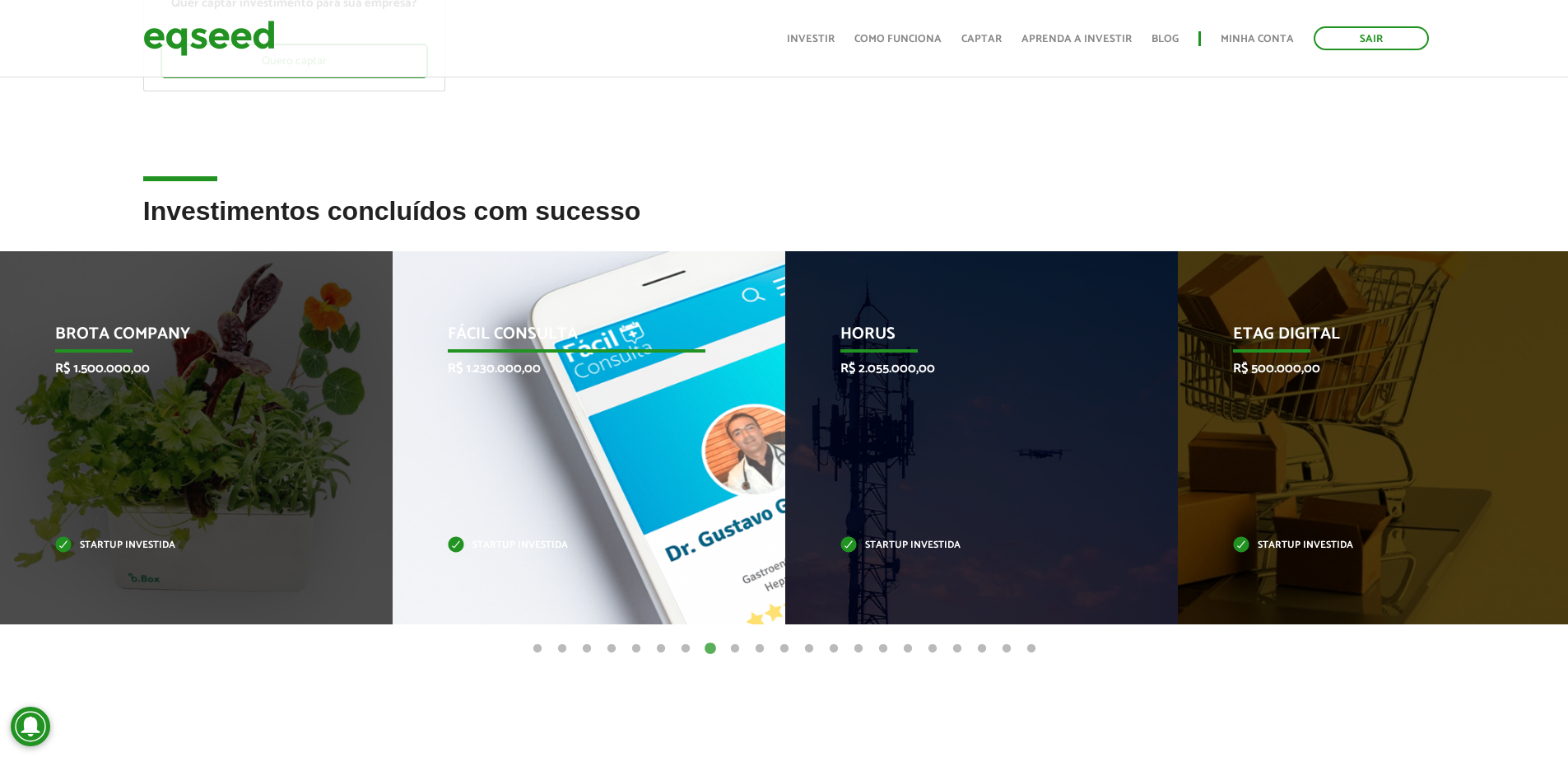
click at [620, 542] on p "Startup investida" at bounding box center [576, 545] width 257 height 9
click at [451, 547] on p "Startup investida" at bounding box center [576, 545] width 257 height 9
click at [554, 521] on div "Fácil Consulta R$ 1.230.000,00 Startup investida" at bounding box center [577, 437] width 368 height 373
drag, startPoint x: 645, startPoint y: 426, endPoint x: 686, endPoint y: 319, distance: 114.6
click at [647, 421] on div "Fácil Consulta R$ 1.230.000,00 Startup investida" at bounding box center [577, 437] width 368 height 373
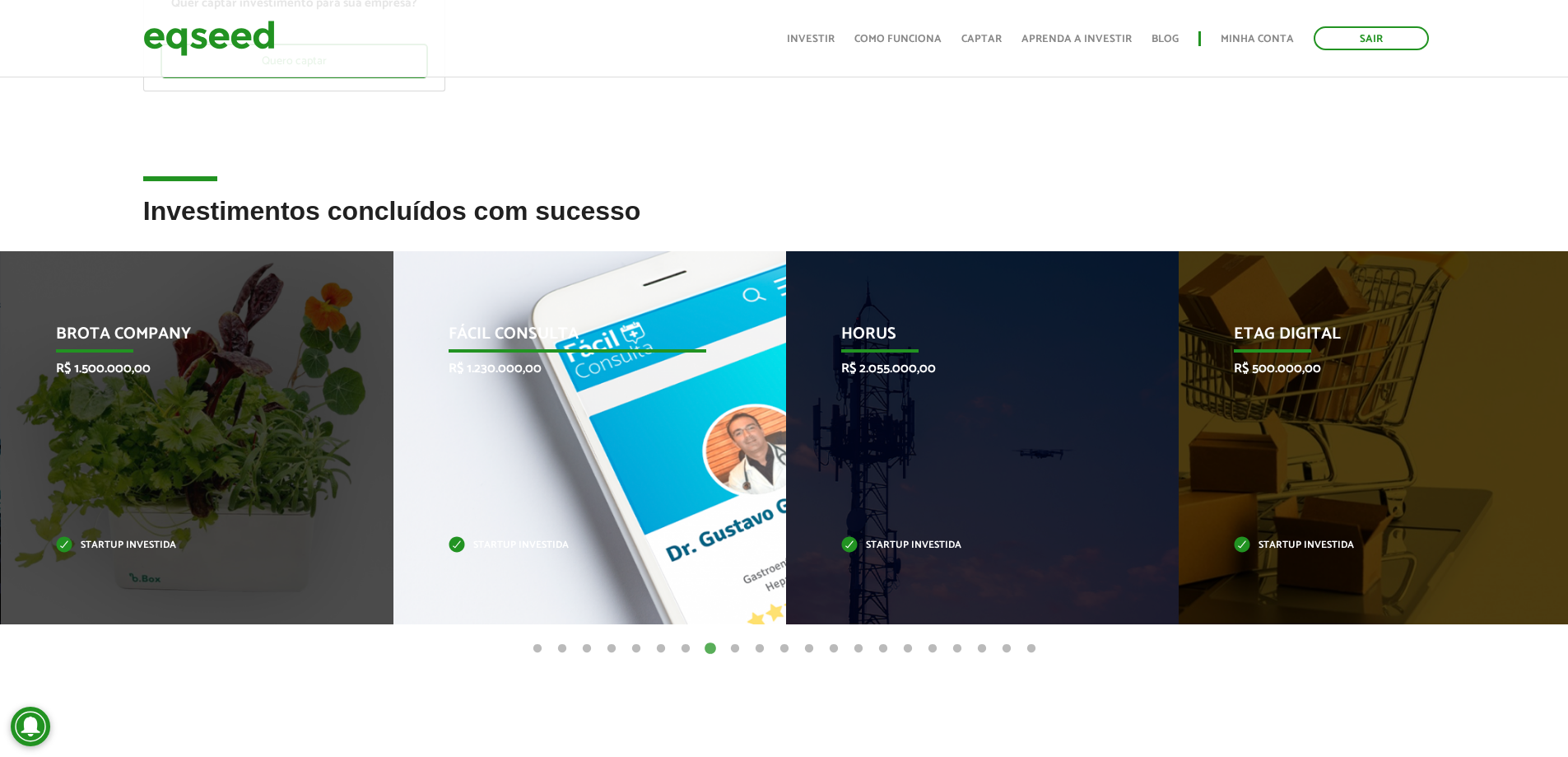
click at [685, 312] on div "Fácil Consulta R$ 1.230.000,00 Startup investida" at bounding box center [578, 437] width 368 height 373
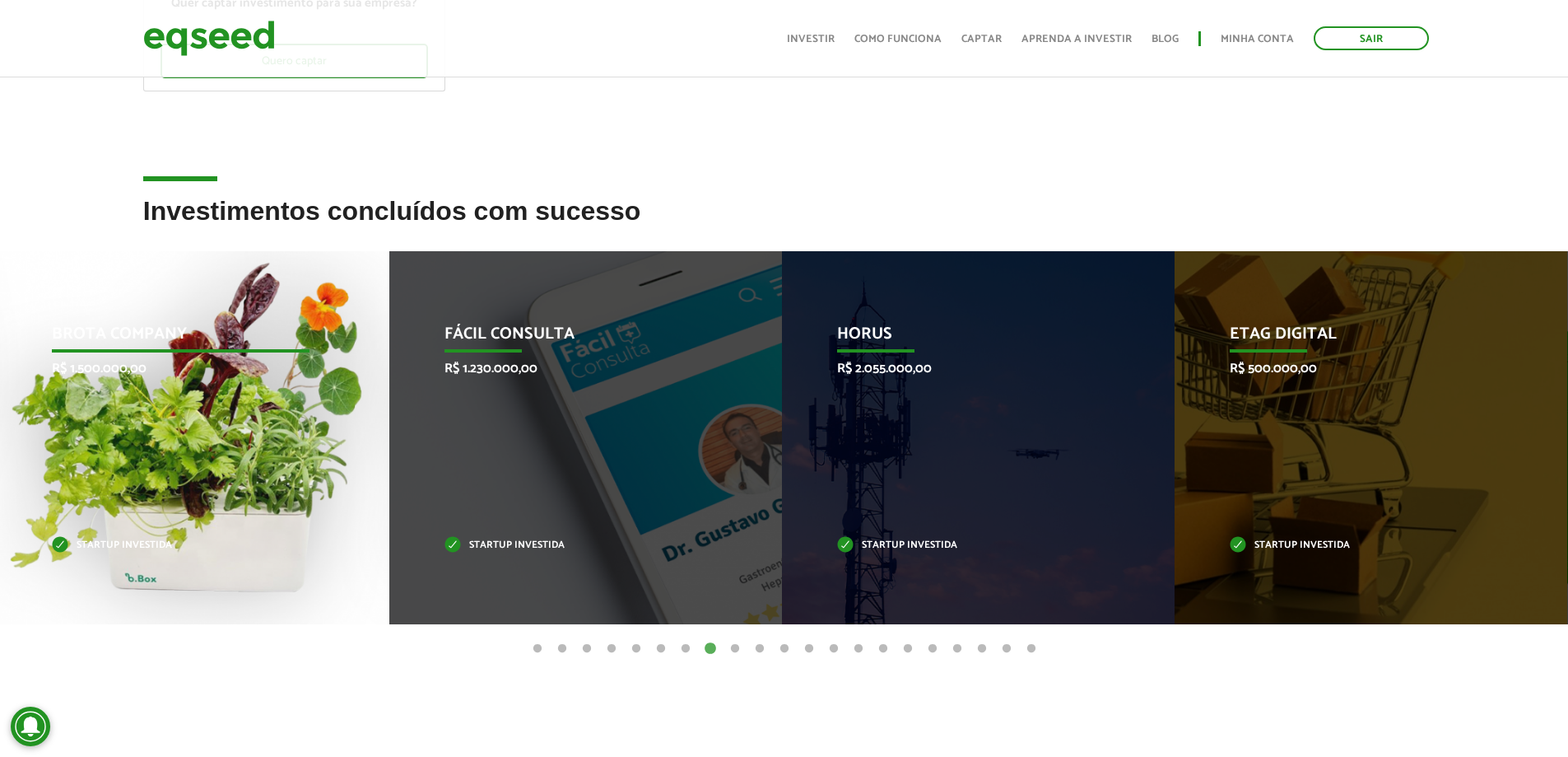
click at [224, 401] on div "Brota Company R$ 1.500.000,00 Startup investida" at bounding box center [181, 437] width 368 height 373
drag, startPoint x: 224, startPoint y: 401, endPoint x: 292, endPoint y: 349, distance: 85.6
click at [232, 398] on div "Brota Company R$ 1.500.000,00 Startup investida" at bounding box center [181, 437] width 368 height 373
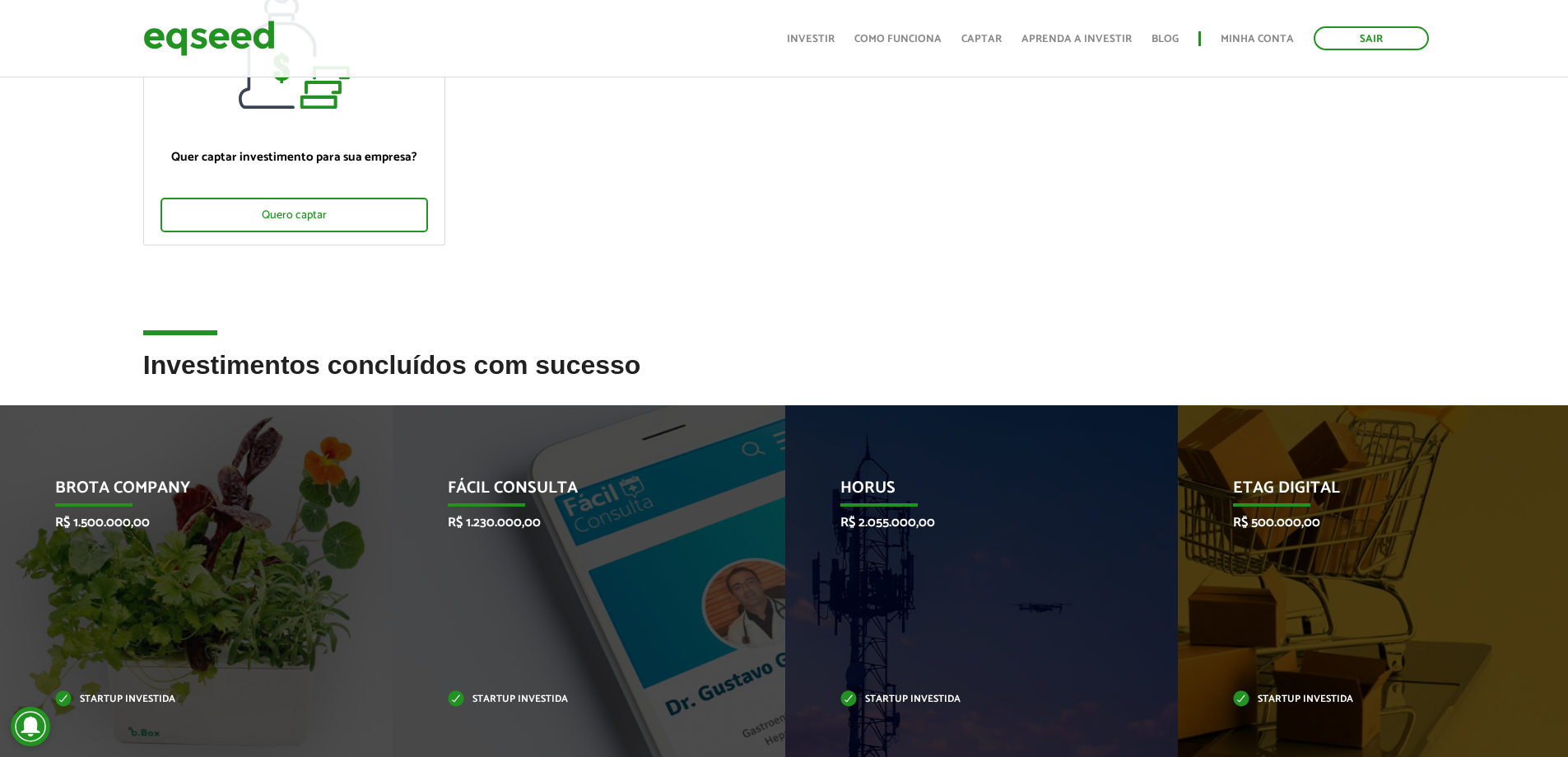
scroll to position [82, 0]
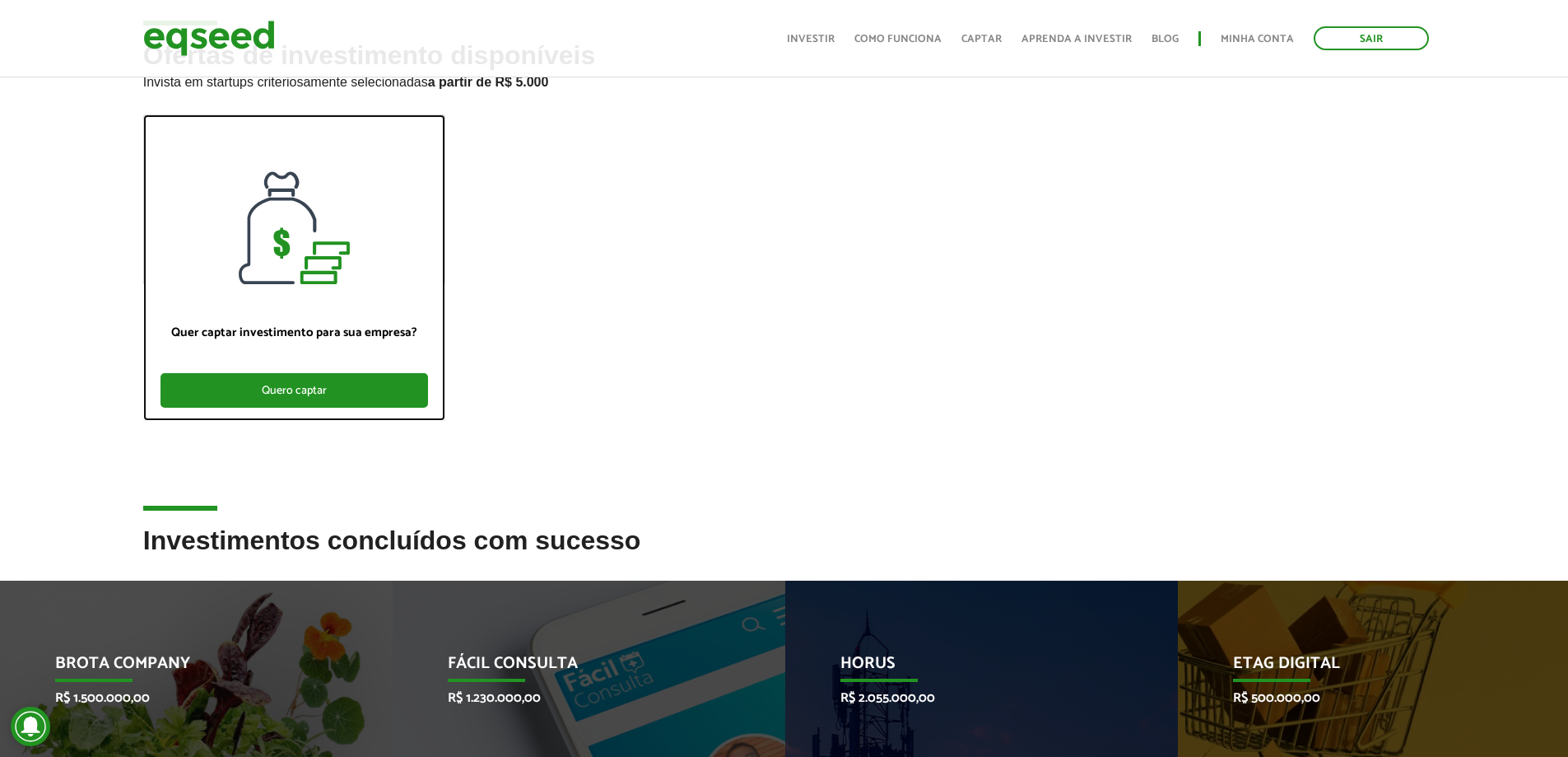
click at [312, 384] on div "Quero captar" at bounding box center [294, 389] width 267 height 34
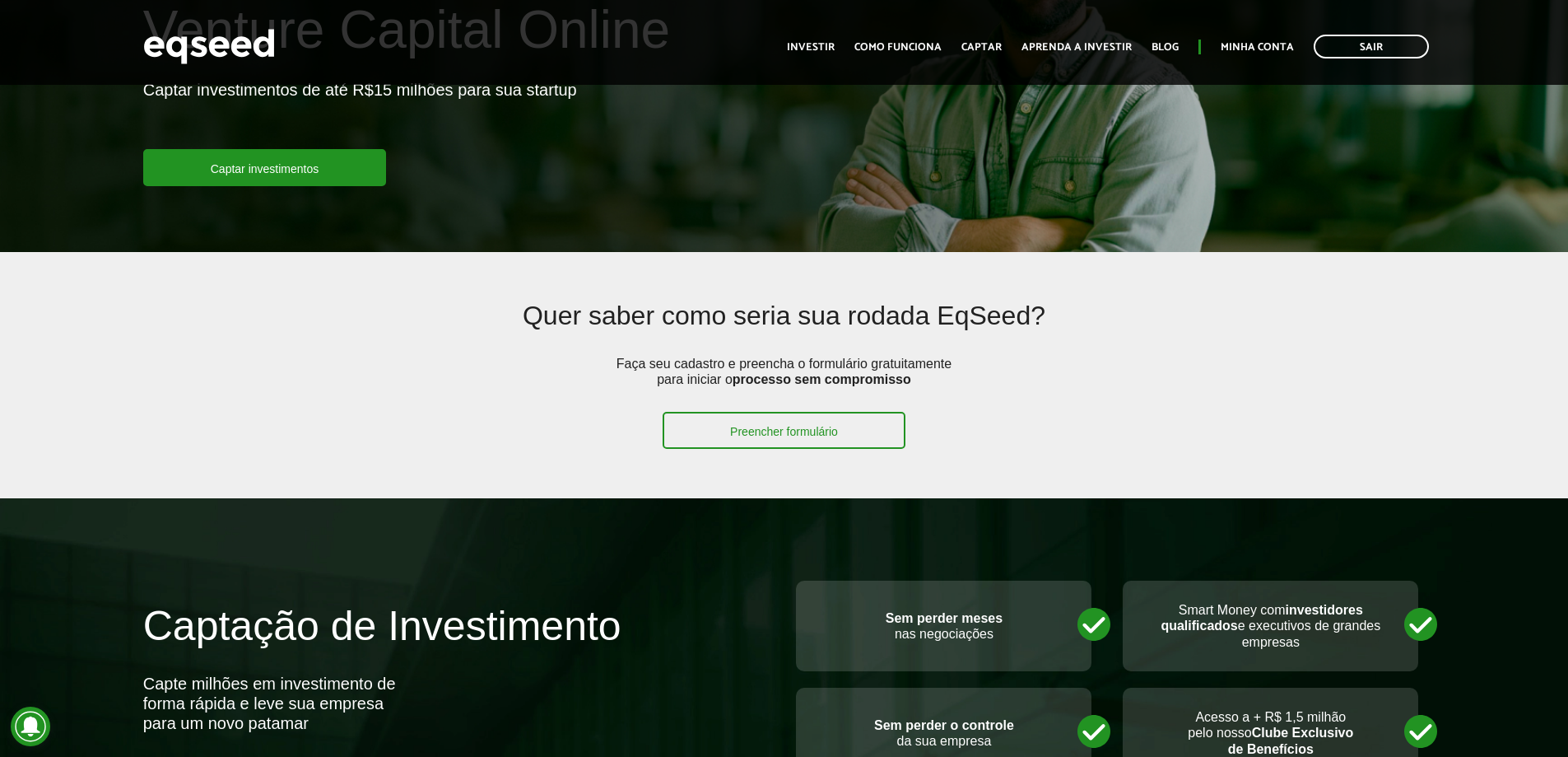
scroll to position [165, 0]
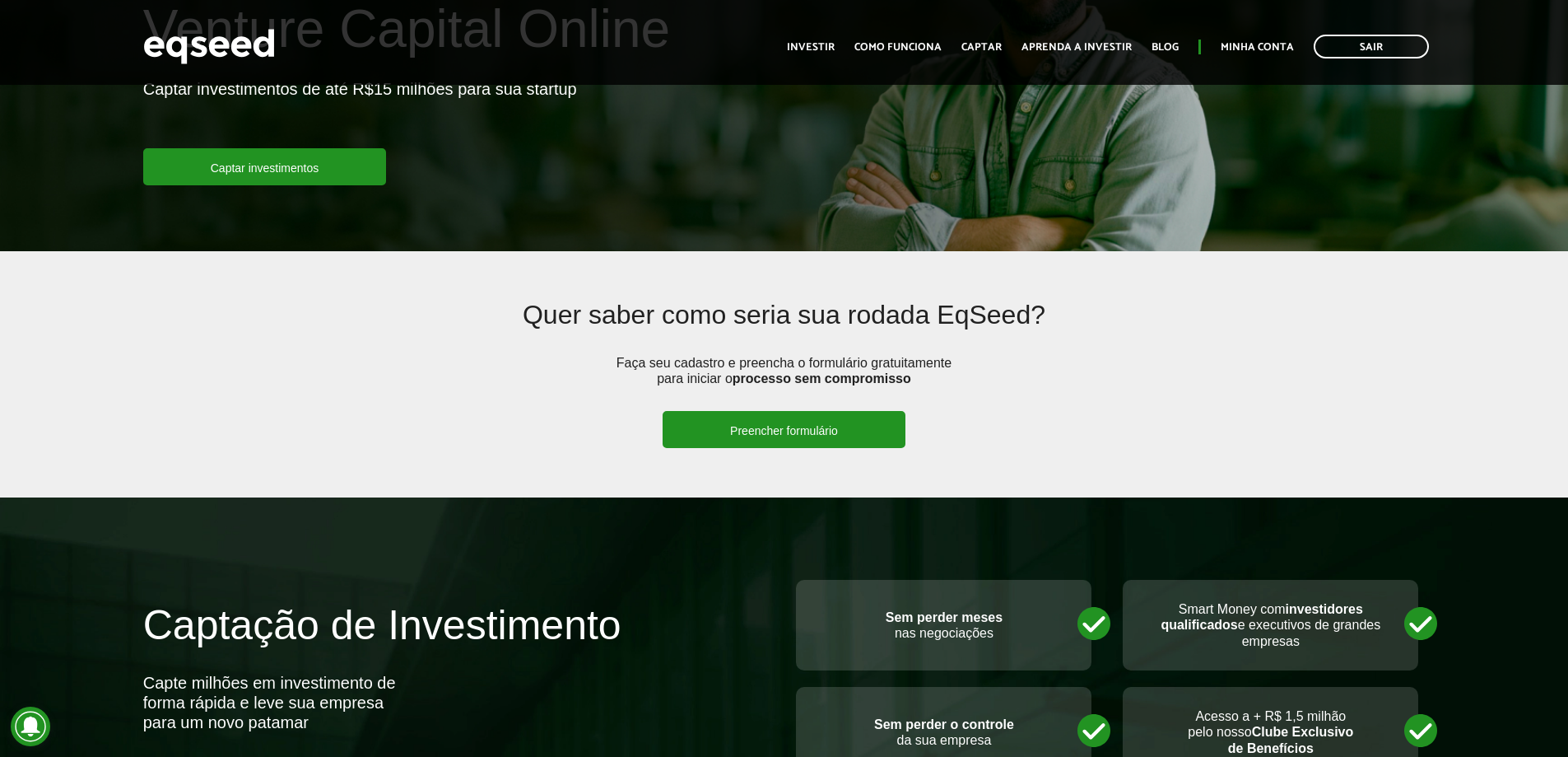
click at [761, 427] on link "Preencher formulário" at bounding box center [784, 429] width 243 height 37
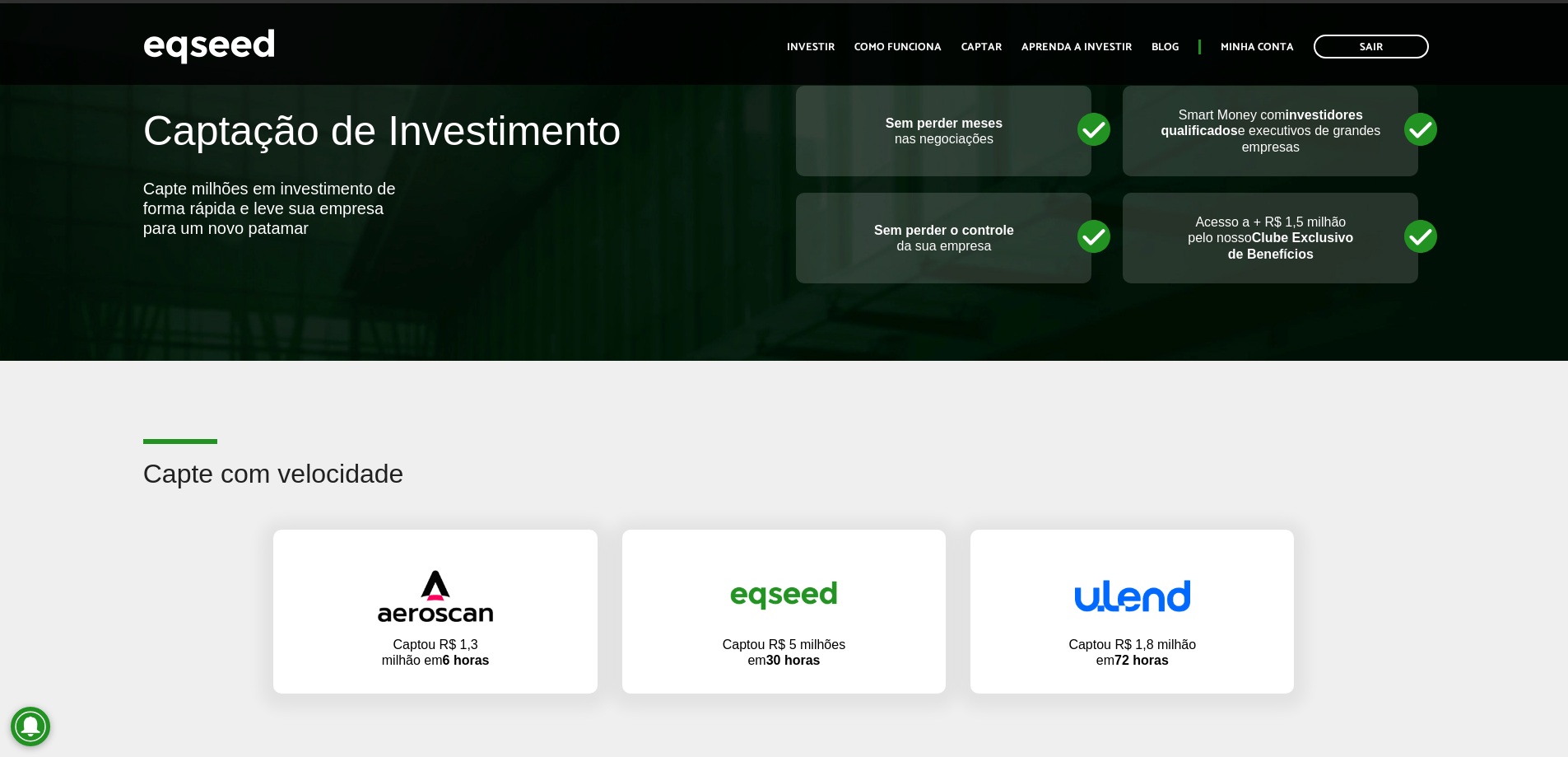
scroll to position [330, 0]
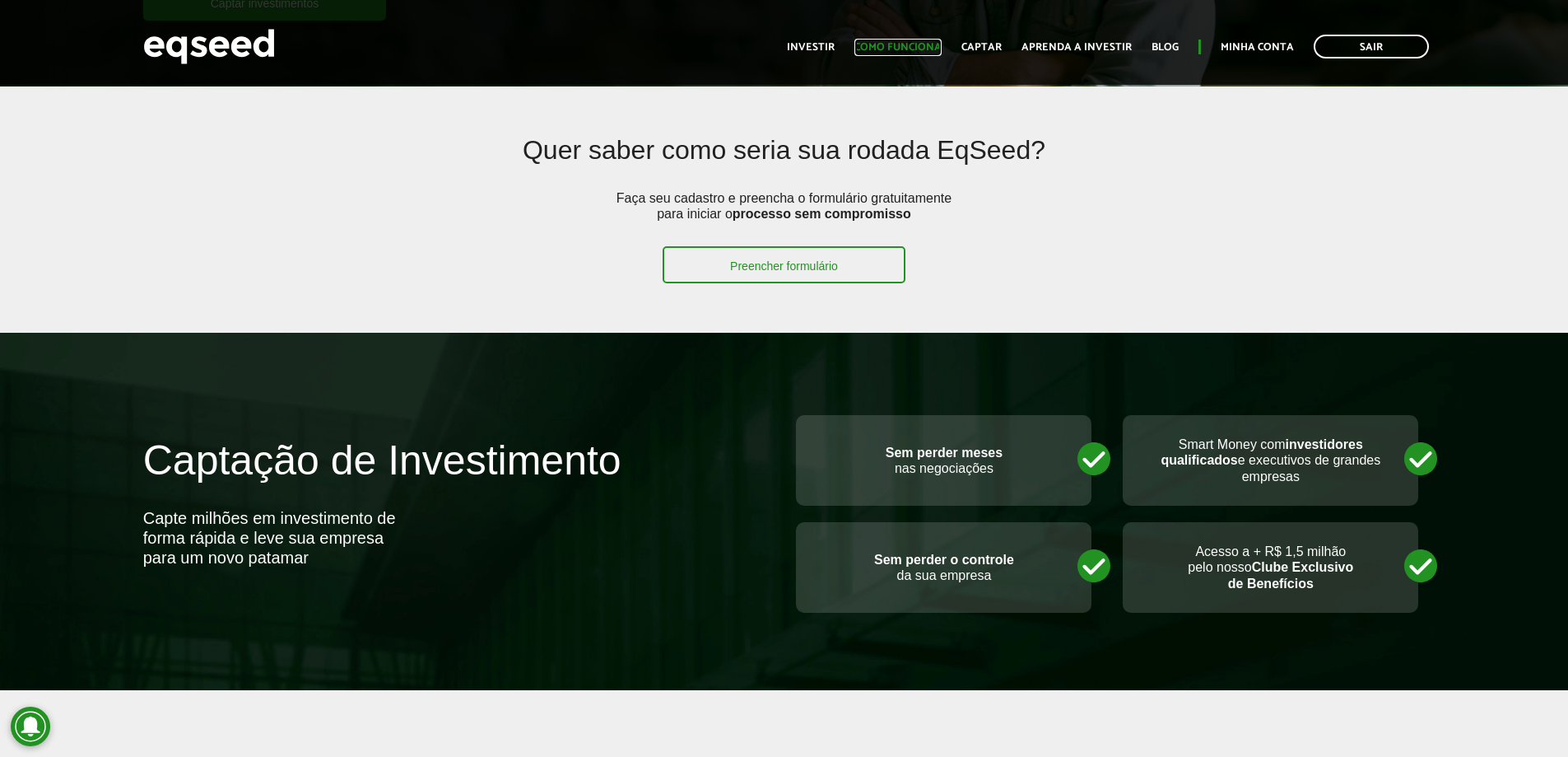
click at [899, 45] on link "Como funciona" at bounding box center [898, 47] width 87 height 11
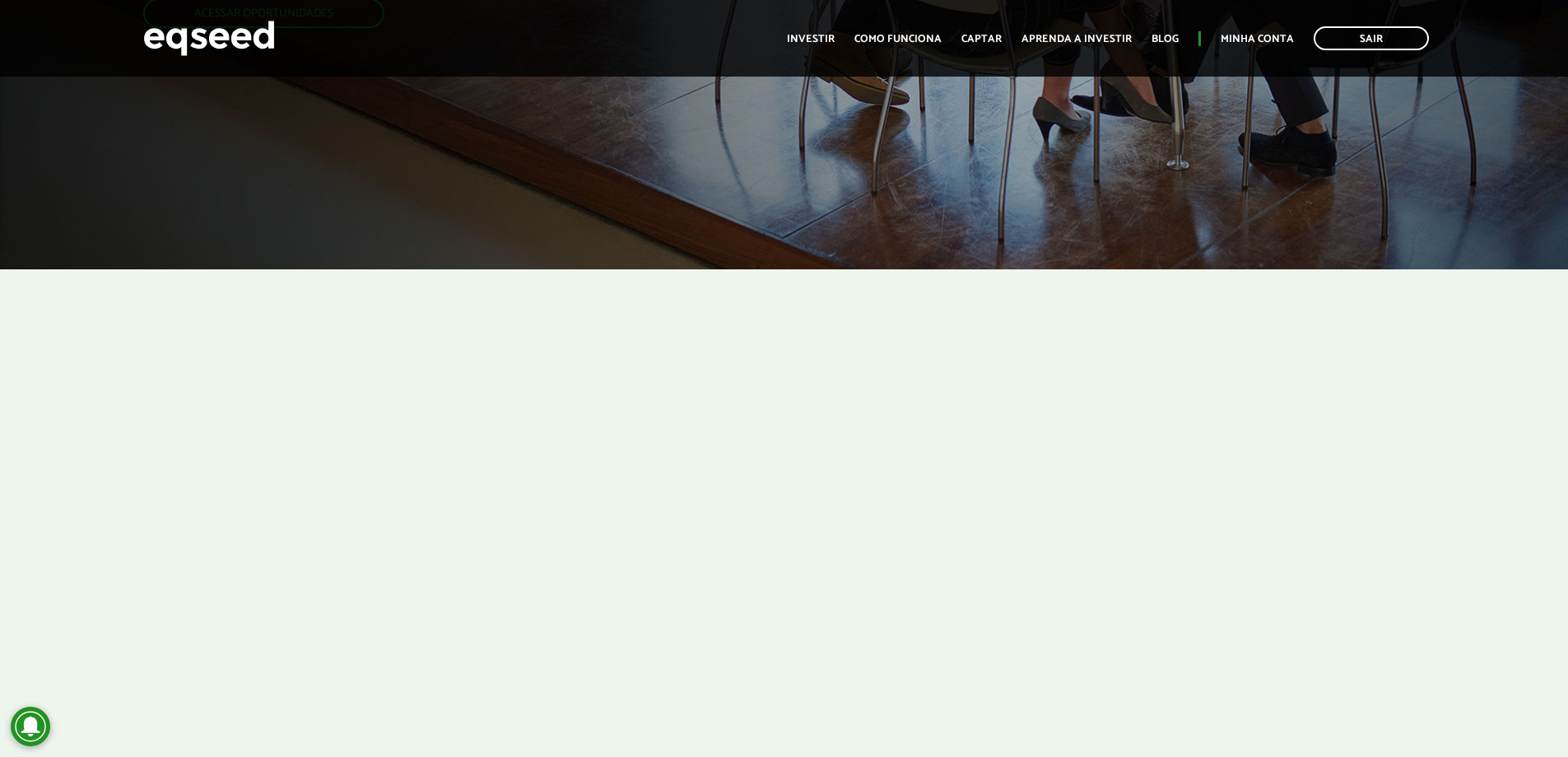
scroll to position [165, 0]
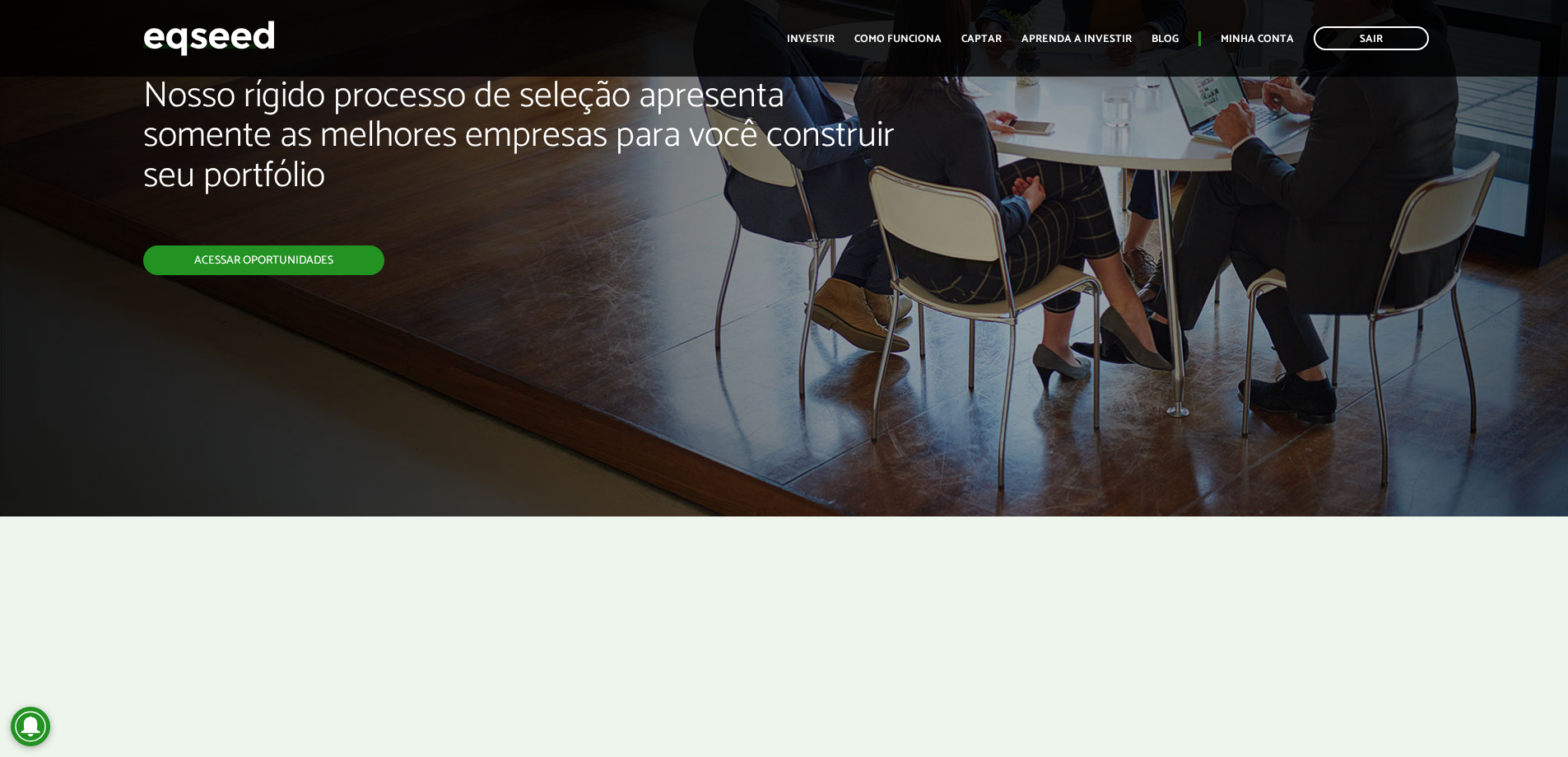
click at [257, 257] on link "Acessar oportunidades" at bounding box center [263, 260] width 241 height 29
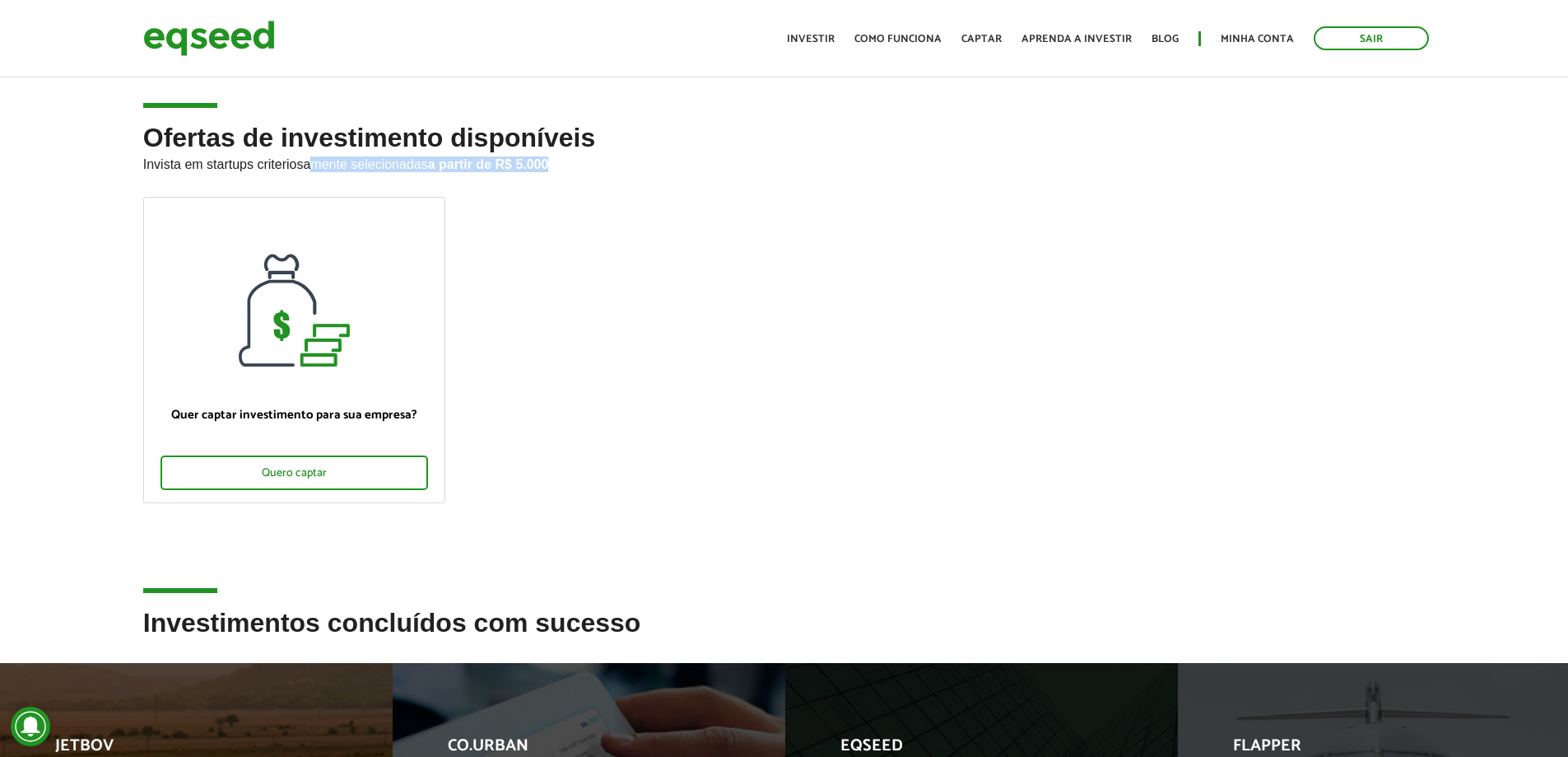
drag, startPoint x: 307, startPoint y: 162, endPoint x: 870, endPoint y: 193, distance: 563.9
click at [860, 181] on h2 "Ofertas de investimento disponíveis Invista em startups criteriosamente selecio…" at bounding box center [784, 160] width 1282 height 73
click at [1137, 251] on ul "Quer captar investimento para sua empresa? Quero captar" at bounding box center [784, 363] width 1307 height 334
